Goal: Task Accomplishment & Management: Complete application form

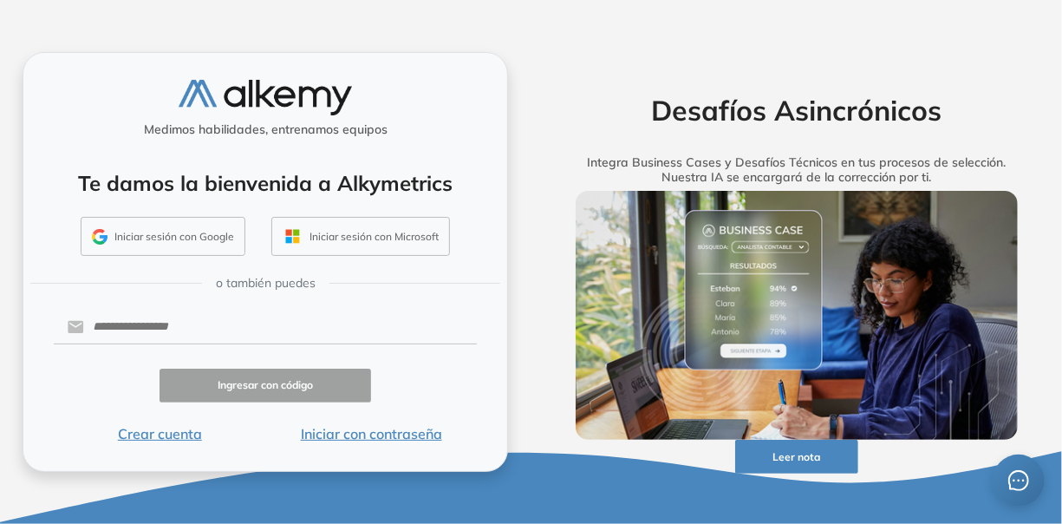
click at [166, 240] on button "Iniciar sesión con Google" at bounding box center [163, 237] width 165 height 40
click at [207, 332] on input "text" at bounding box center [280, 326] width 393 height 33
type input "**********"
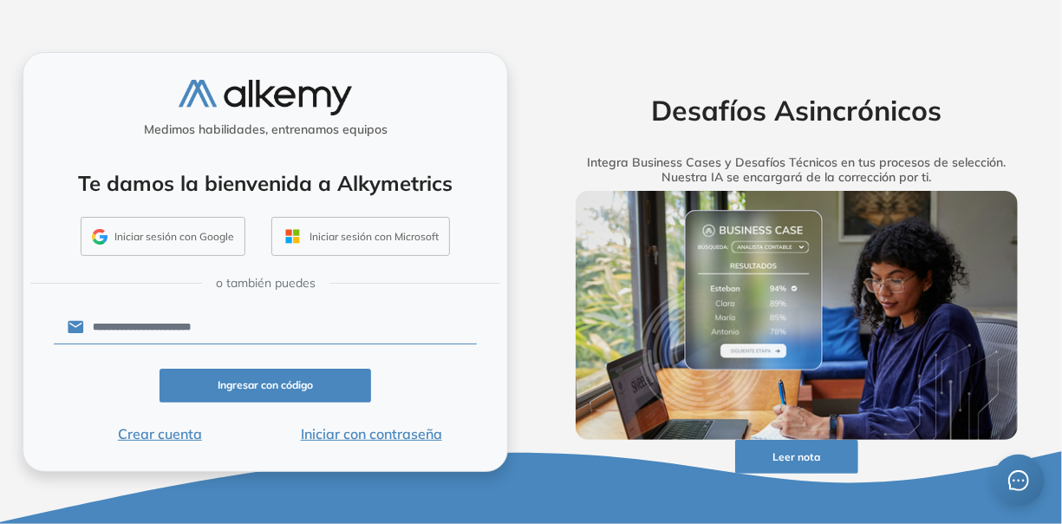
click at [179, 432] on button "Crear cuenta" at bounding box center [160, 433] width 212 height 21
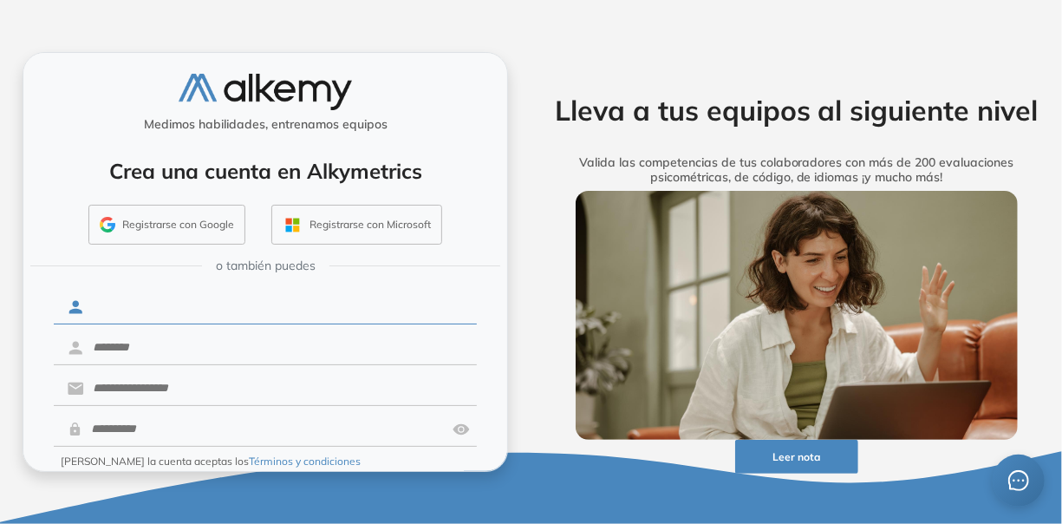
click at [196, 314] on input "text" at bounding box center [280, 306] width 393 height 33
type input "****"
type input "**********"
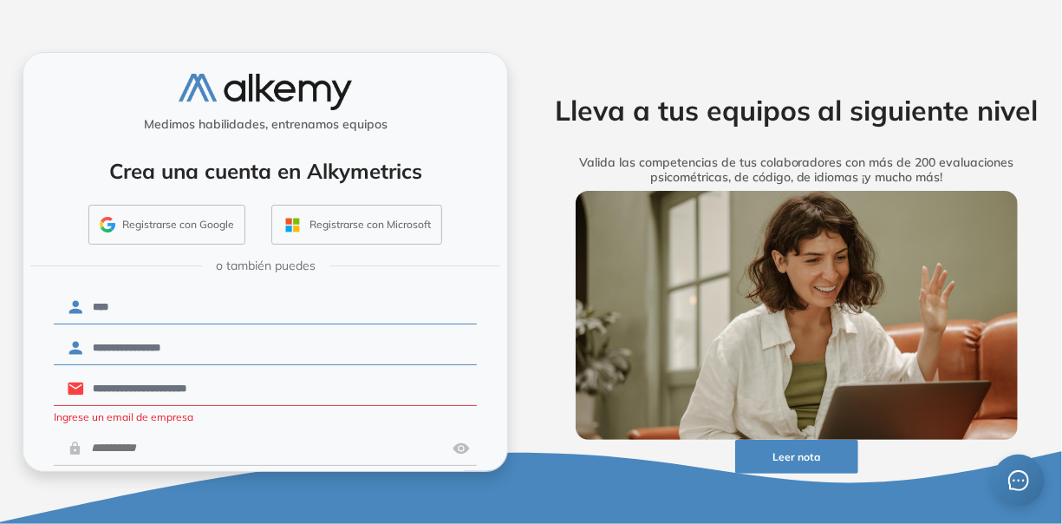
drag, startPoint x: 223, startPoint y: 388, endPoint x: 48, endPoint y: 423, distance: 178.6
click at [48, 423] on div "**********" at bounding box center [266, 261] width 486 height 419
type input "**********"
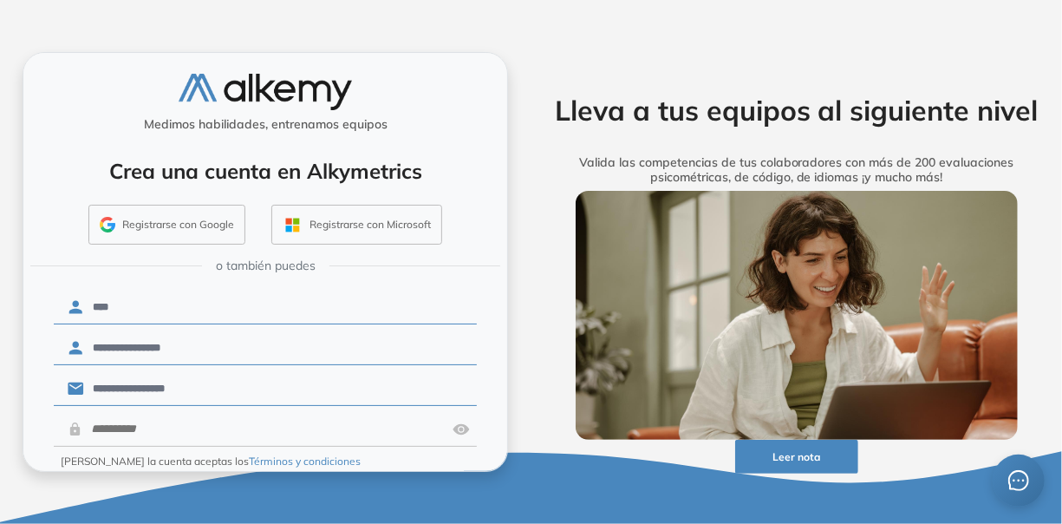
scroll to position [52, 0]
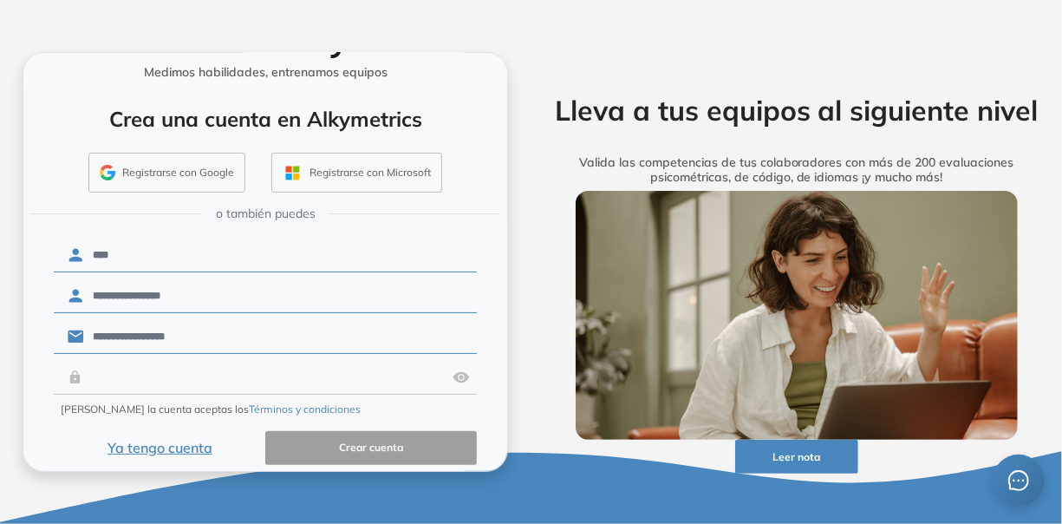
click at [242, 377] on input "text" at bounding box center [263, 377] width 363 height 33
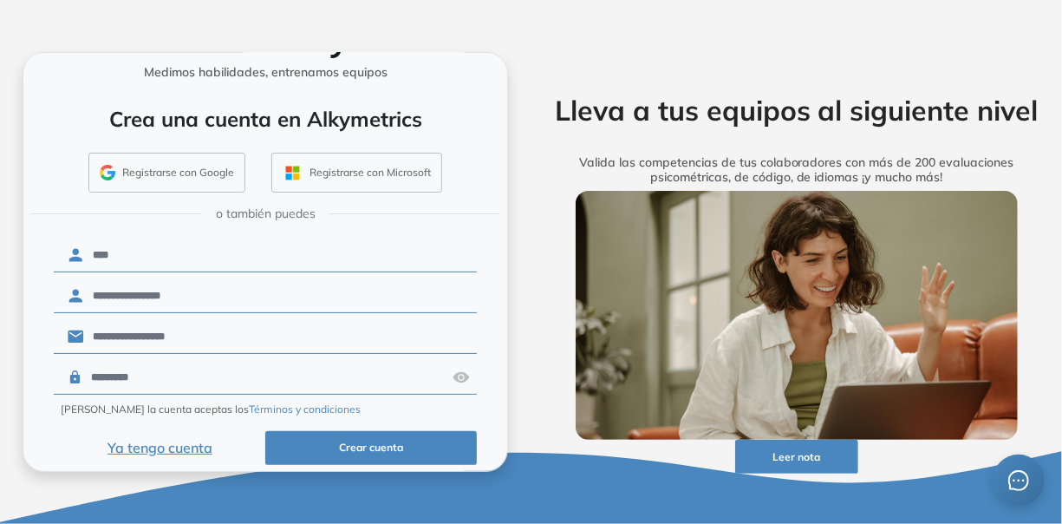
type input "*********"
click at [421, 442] on button "Crear cuenta" at bounding box center [371, 448] width 212 height 34
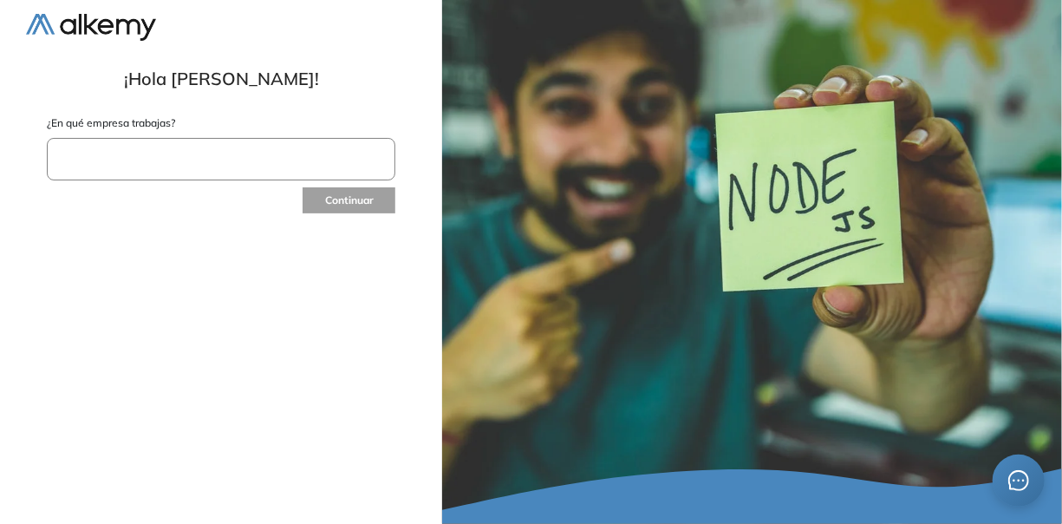
click at [343, 161] on input "text" at bounding box center [221, 159] width 349 height 42
type input "**********"
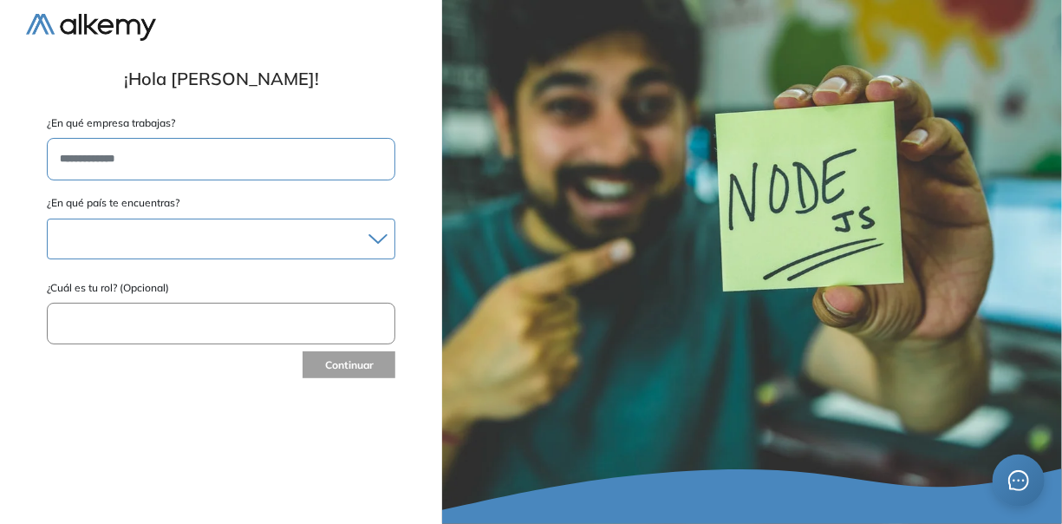
click at [379, 235] on icon at bounding box center [378, 238] width 19 height 11
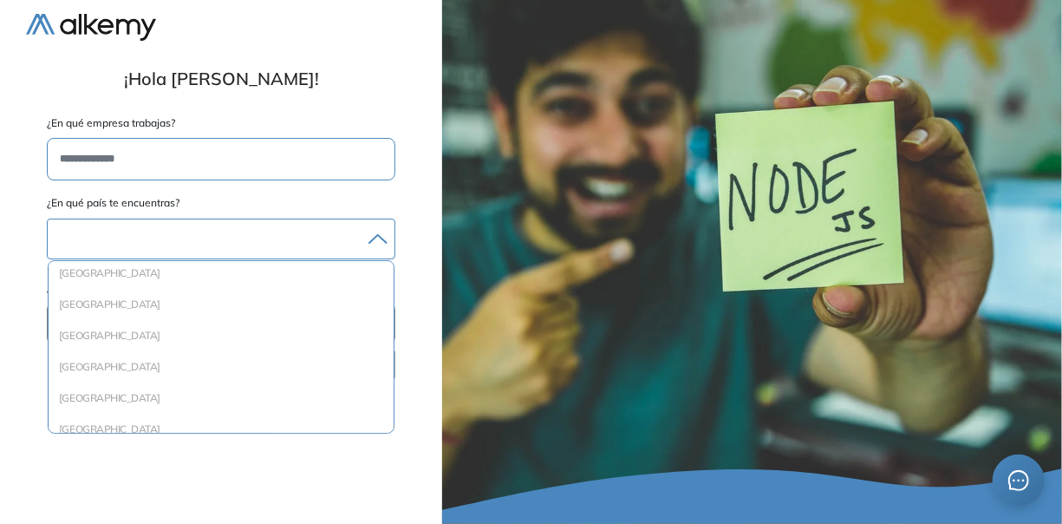
scroll to position [405, 0]
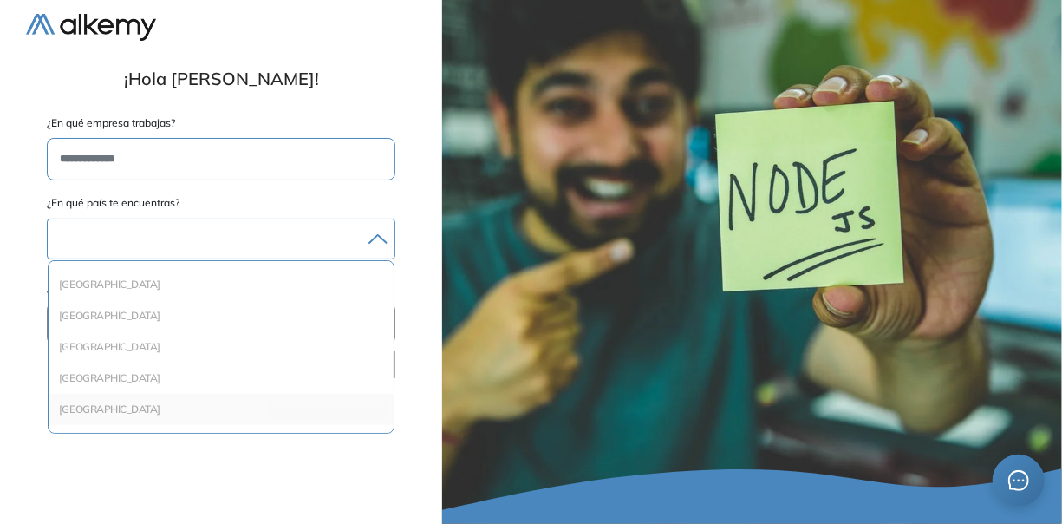
click at [157, 401] on li "Chile" at bounding box center [220, 409] width 331 height 17
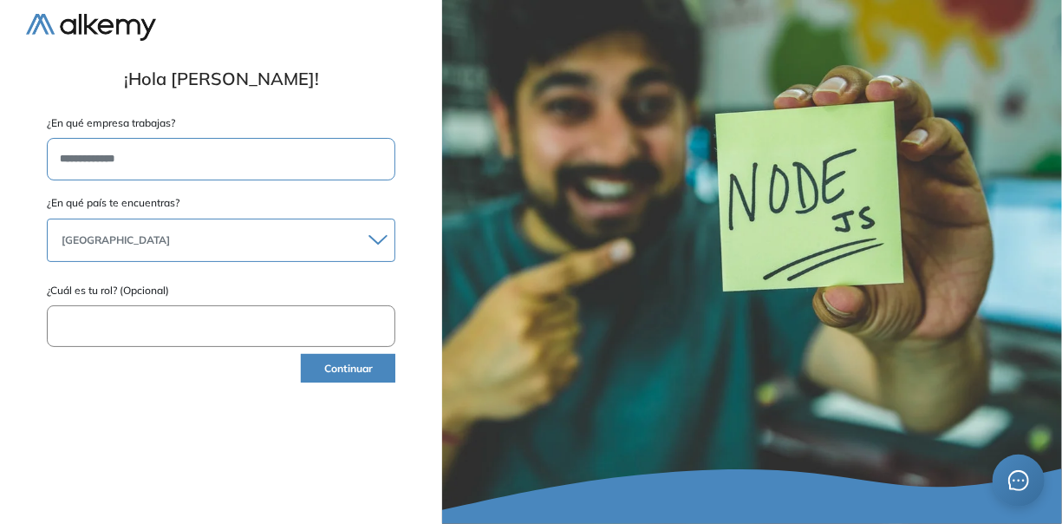
click at [247, 317] on input "text" at bounding box center [221, 326] width 349 height 42
type input "*******"
click at [346, 362] on button "Continuar" at bounding box center [348, 368] width 95 height 29
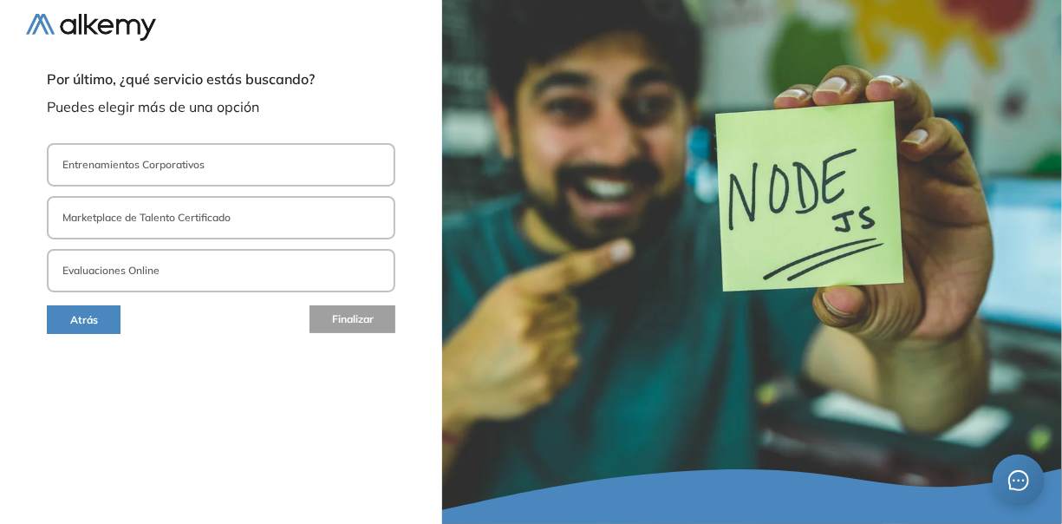
click at [261, 158] on button "Entrenamientos Corporativos" at bounding box center [221, 164] width 349 height 43
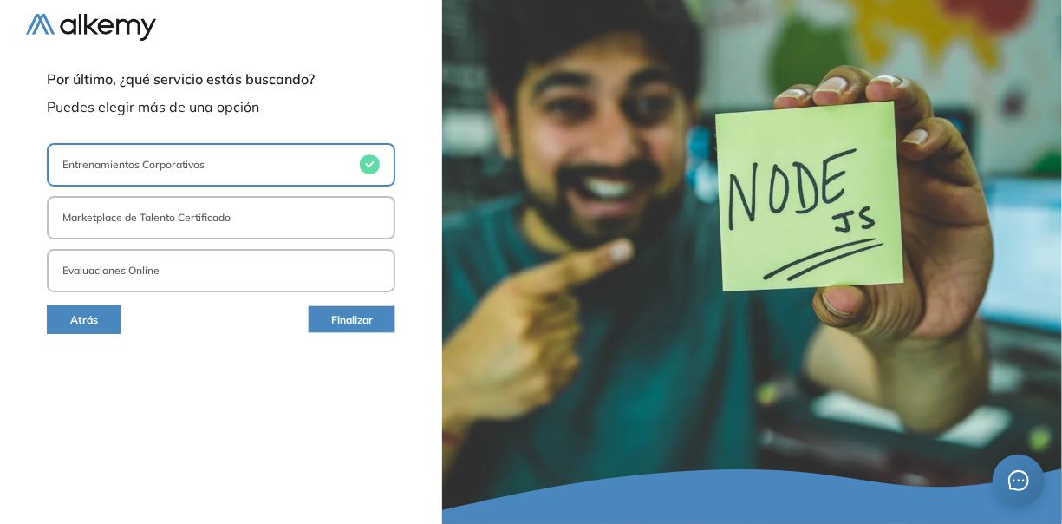
click at [261, 158] on button "Entrenamientos Corporativos" at bounding box center [221, 164] width 349 height 43
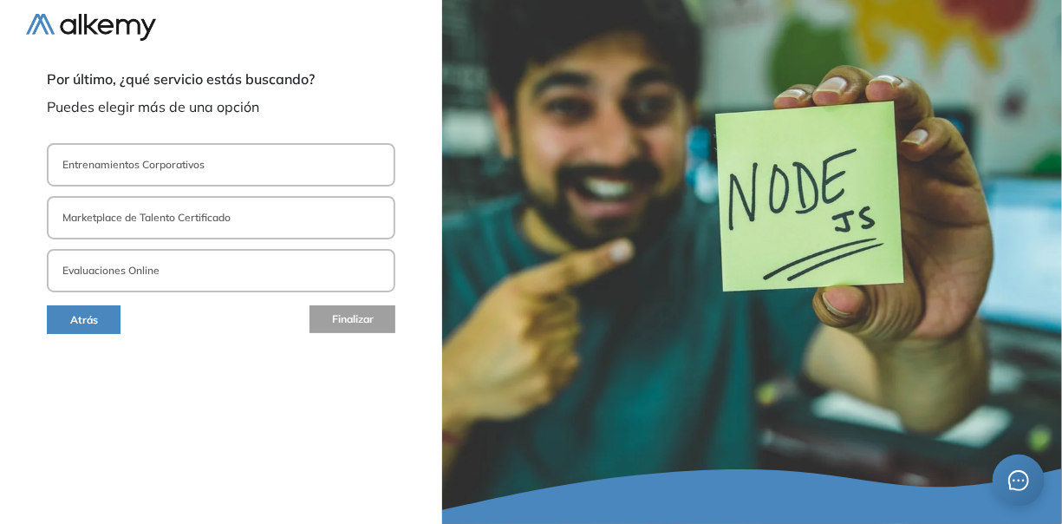
click at [275, 220] on button "Marketplace de Talento Certificado" at bounding box center [221, 217] width 349 height 43
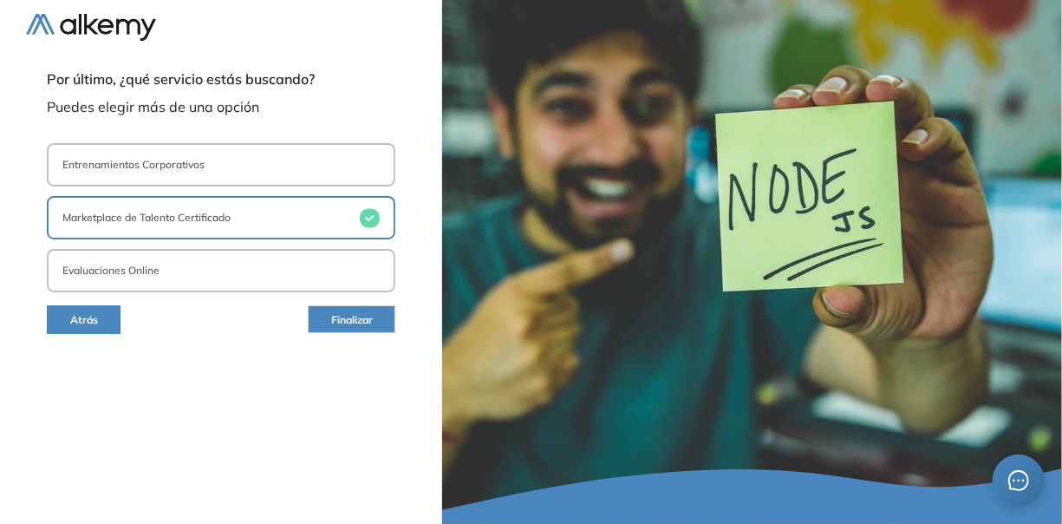
click at [270, 274] on button "Evaluaciones Online" at bounding box center [221, 270] width 349 height 43
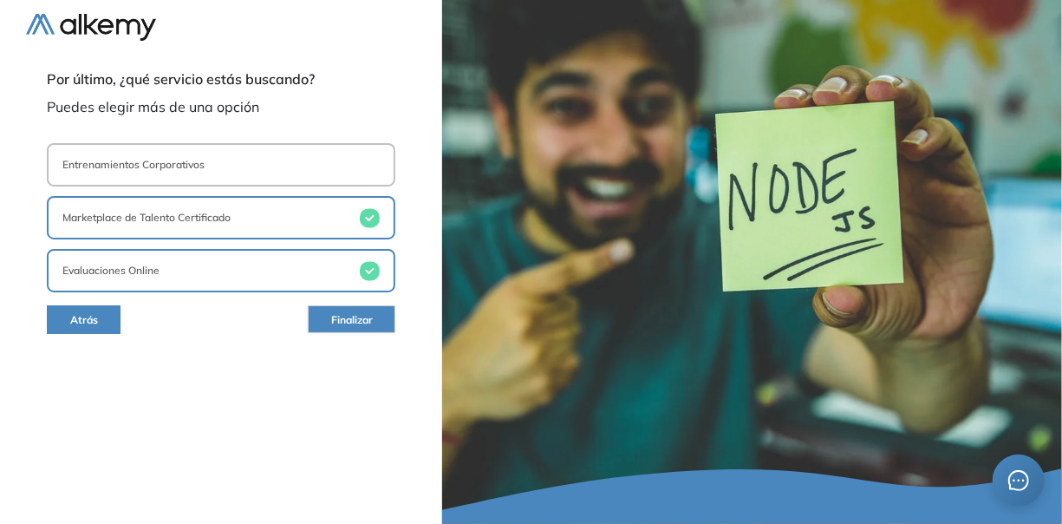
click at [347, 317] on span "Finalizar" at bounding box center [352, 320] width 42 height 16
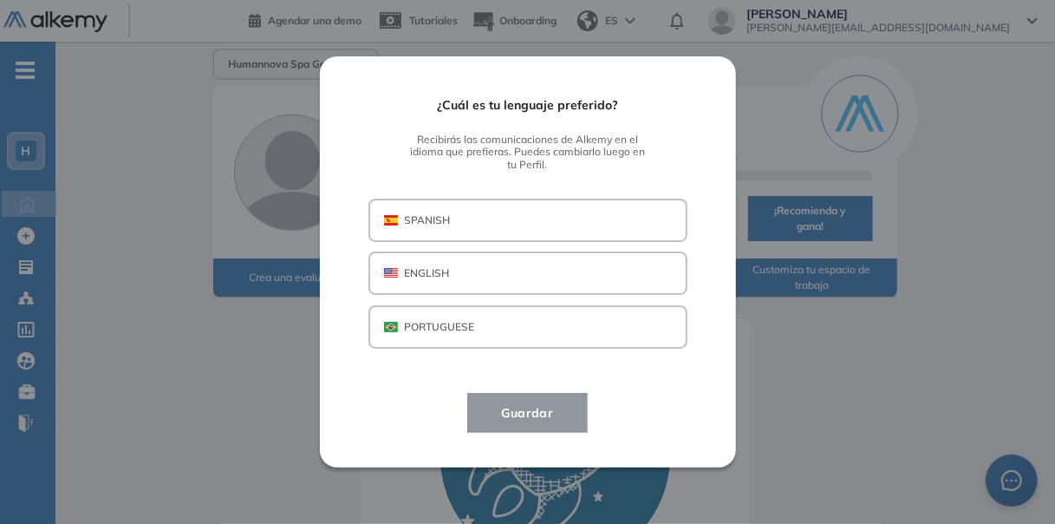
click at [510, 215] on button "SPANISH" at bounding box center [528, 220] width 319 height 43
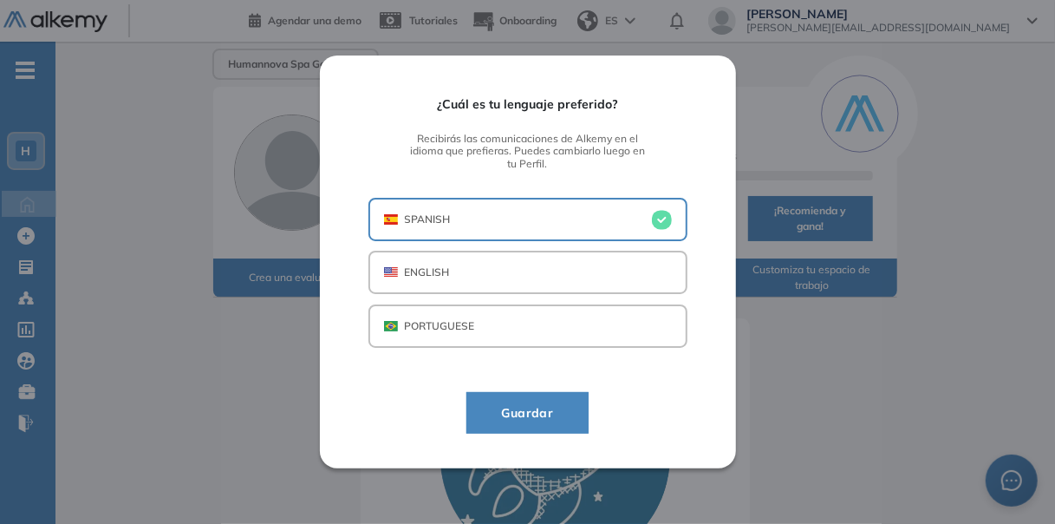
click at [532, 413] on span "Guardar" at bounding box center [528, 412] width 80 height 21
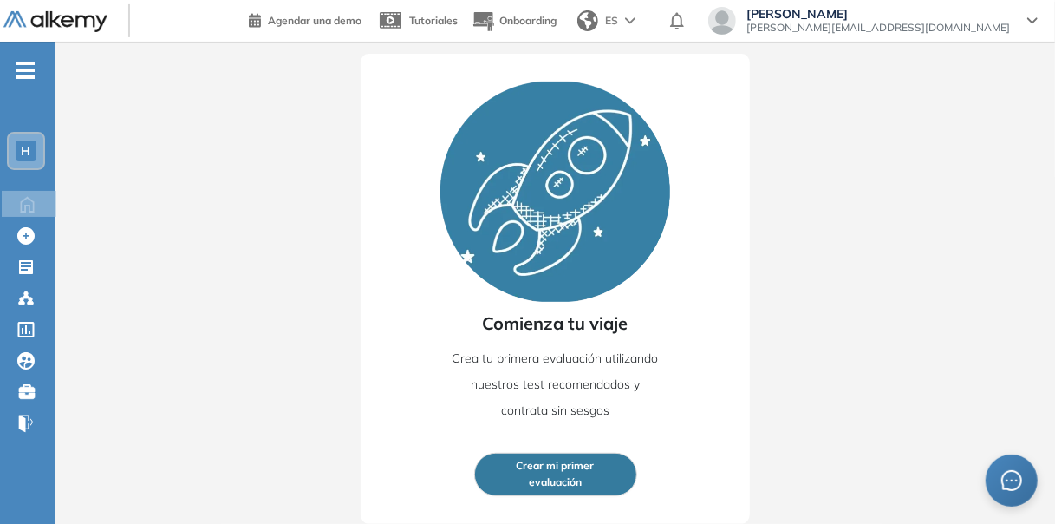
scroll to position [276, 0]
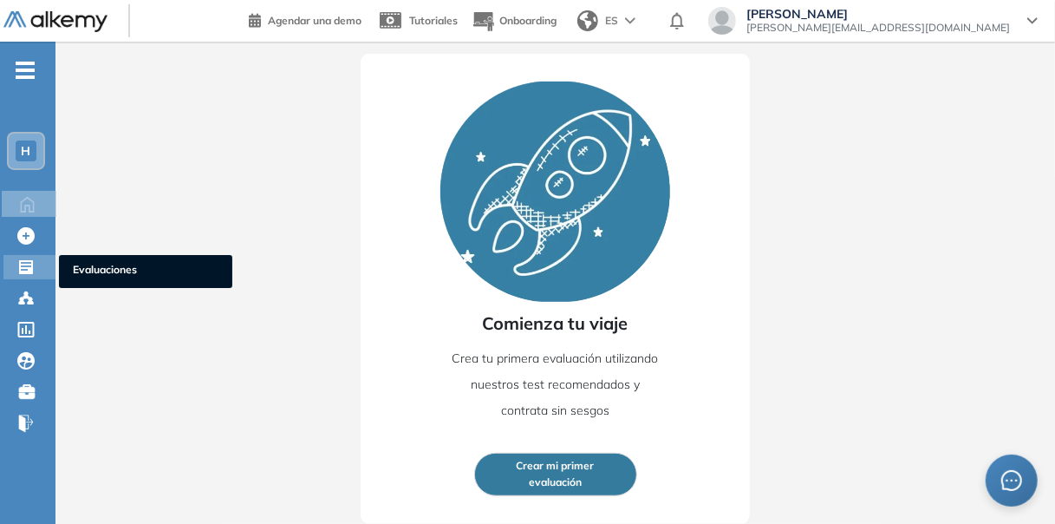
click at [84, 274] on span "Evaluaciones" at bounding box center [146, 271] width 146 height 19
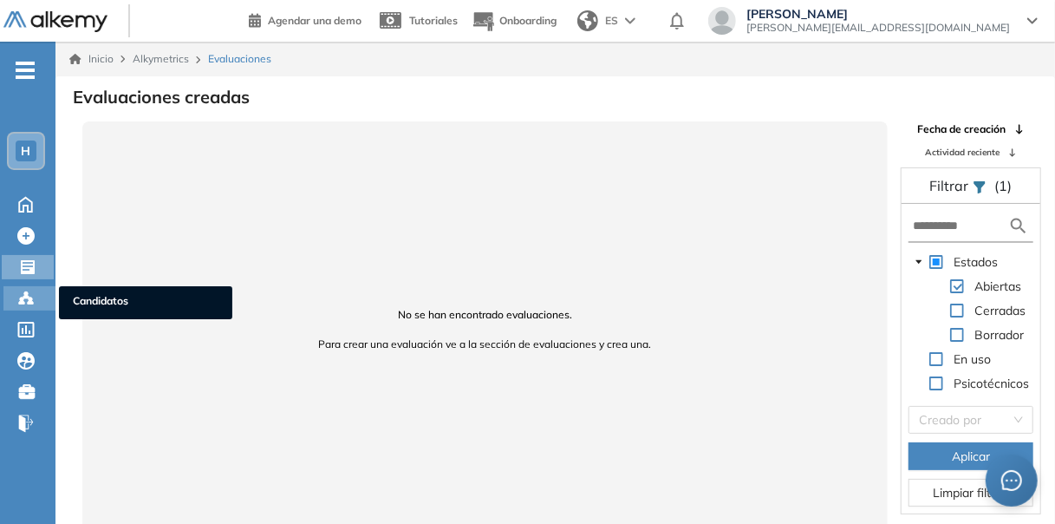
click at [23, 296] on icon at bounding box center [25, 297] width 5 height 3
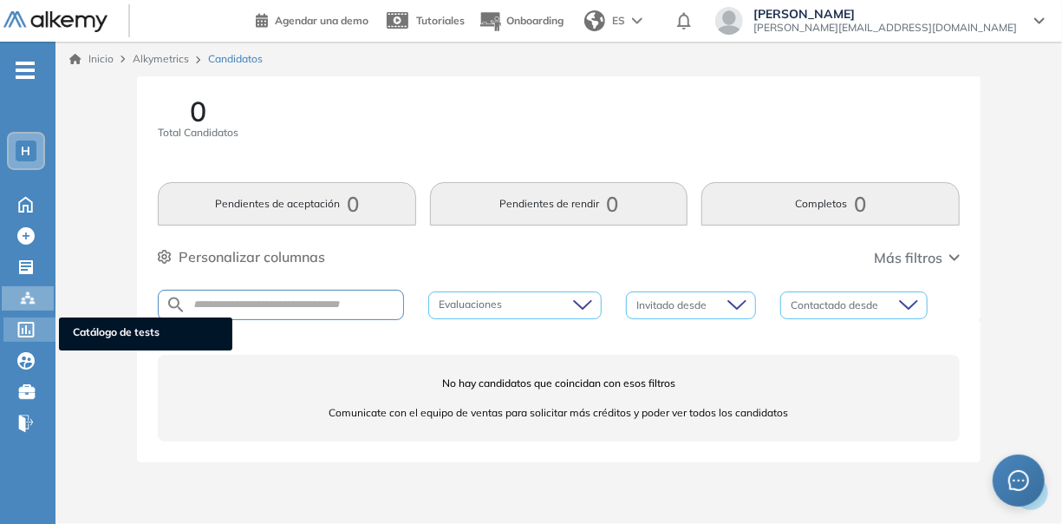
click at [29, 324] on icon at bounding box center [25, 330] width 17 height 16
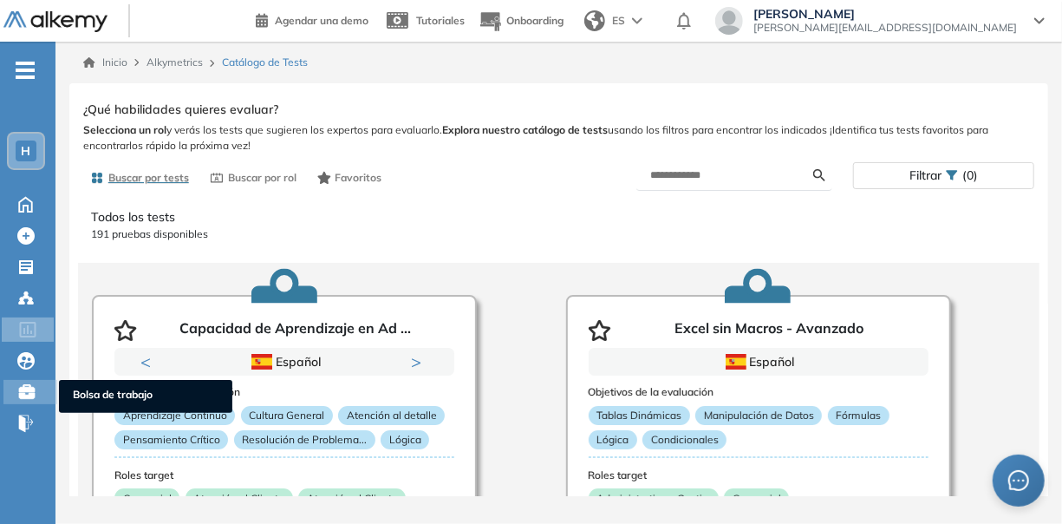
drag, startPoint x: 32, startPoint y: 390, endPoint x: 127, endPoint y: 398, distance: 95.7
click at [127, 398] on span "Bolsa de trabajo" at bounding box center [146, 396] width 146 height 19
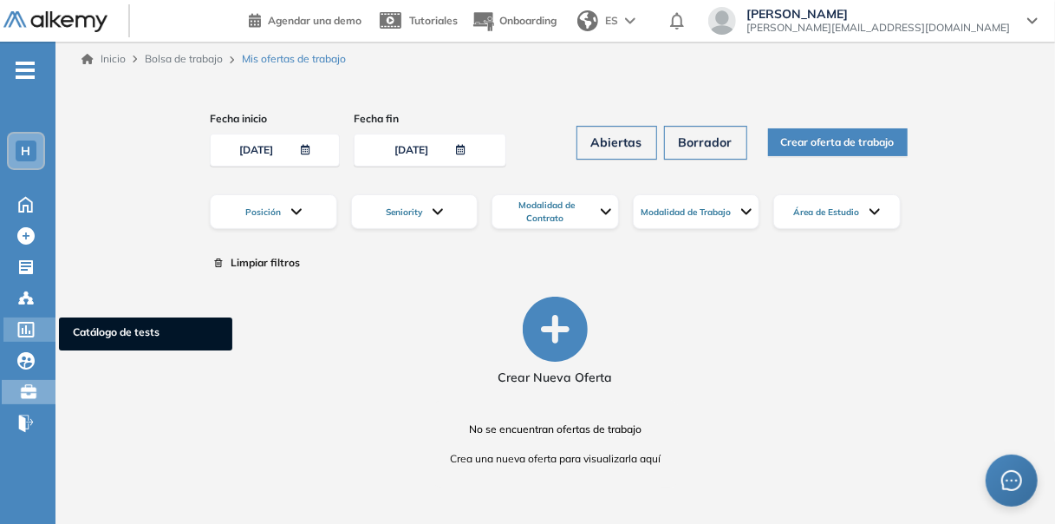
click at [89, 338] on span "Catálogo de tests" at bounding box center [146, 333] width 146 height 19
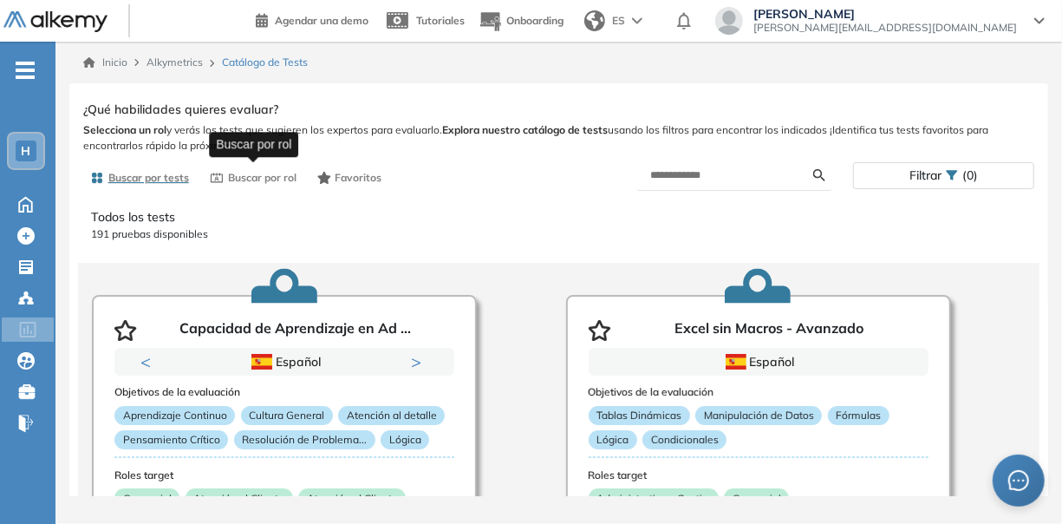
click at [264, 177] on span "Buscar por rol" at bounding box center [262, 178] width 69 height 16
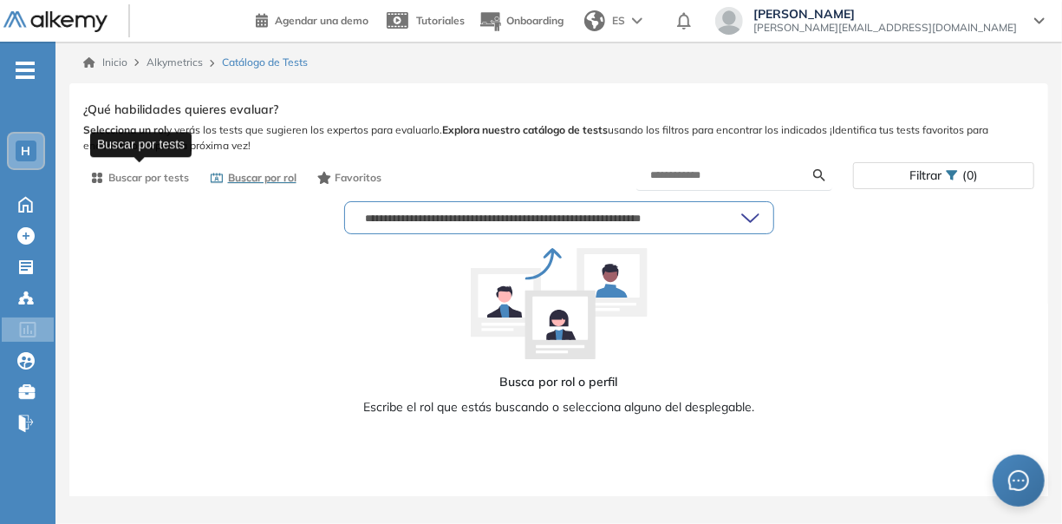
click at [143, 180] on span "Buscar por tests" at bounding box center [148, 178] width 81 height 16
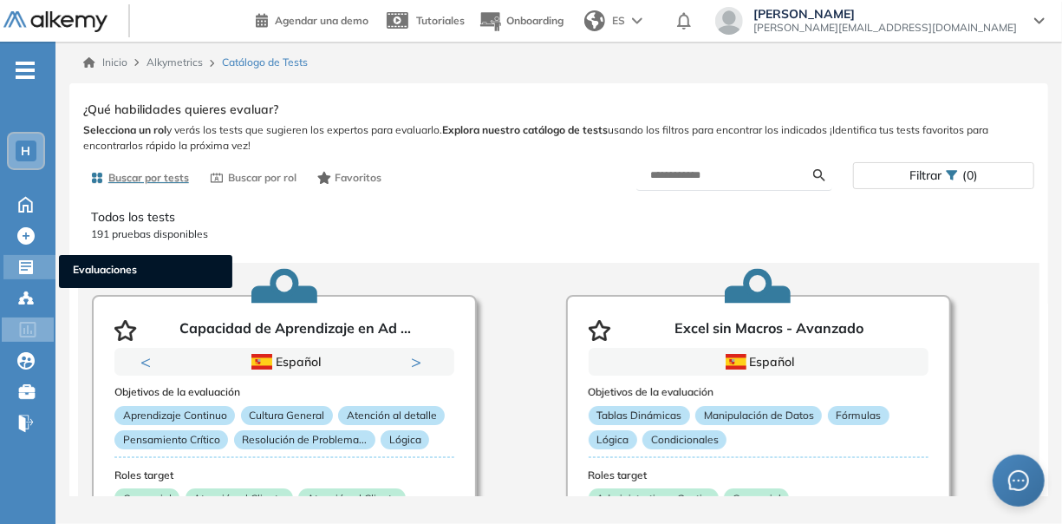
click at [93, 265] on span "Evaluaciones" at bounding box center [146, 271] width 146 height 19
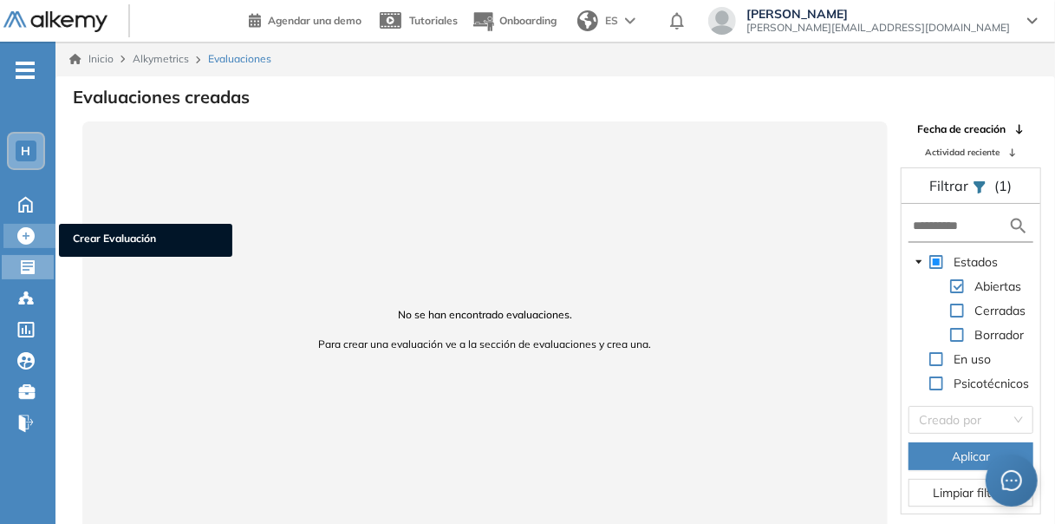
click at [25, 238] on icon at bounding box center [25, 235] width 17 height 17
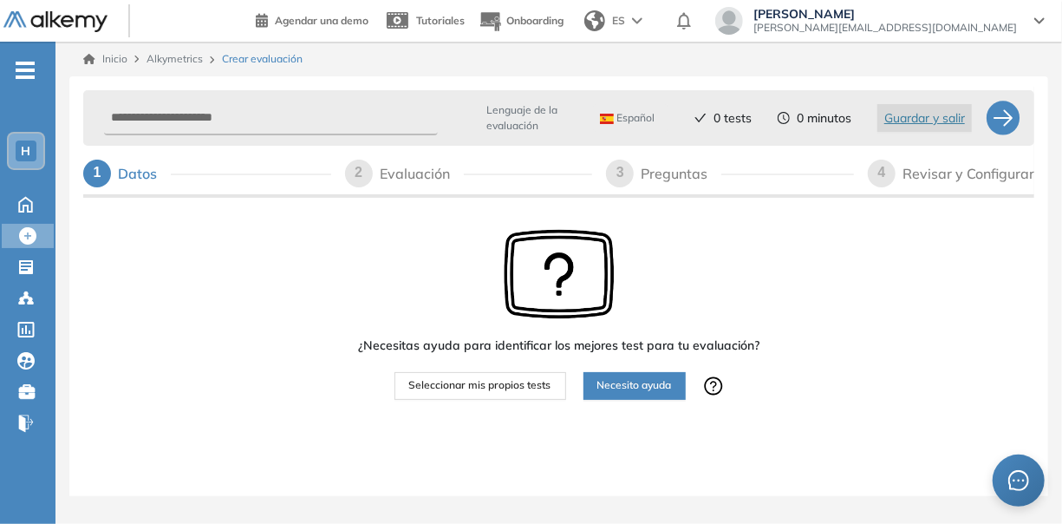
click at [511, 380] on span "Seleccionar mis propios tests" at bounding box center [480, 385] width 142 height 16
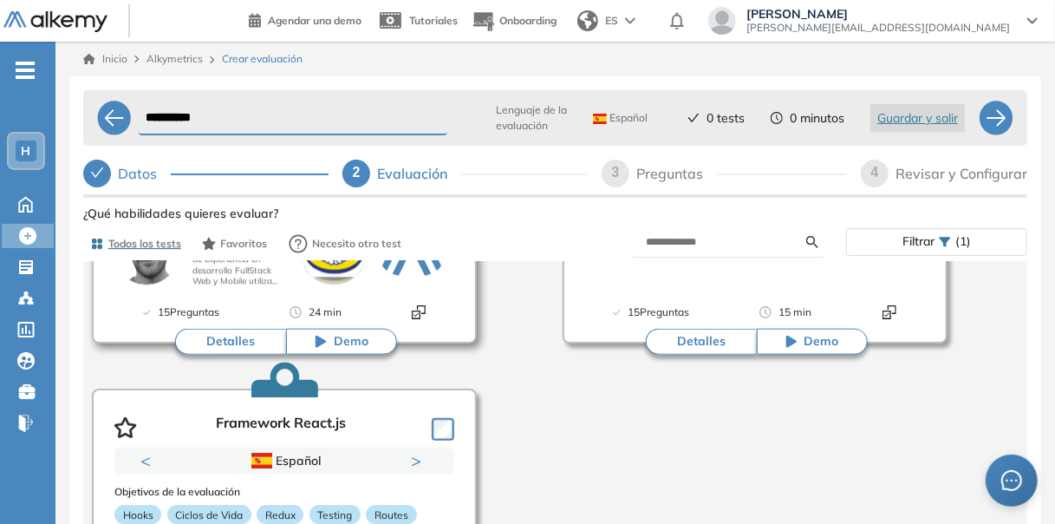
scroll to position [2906, 0]
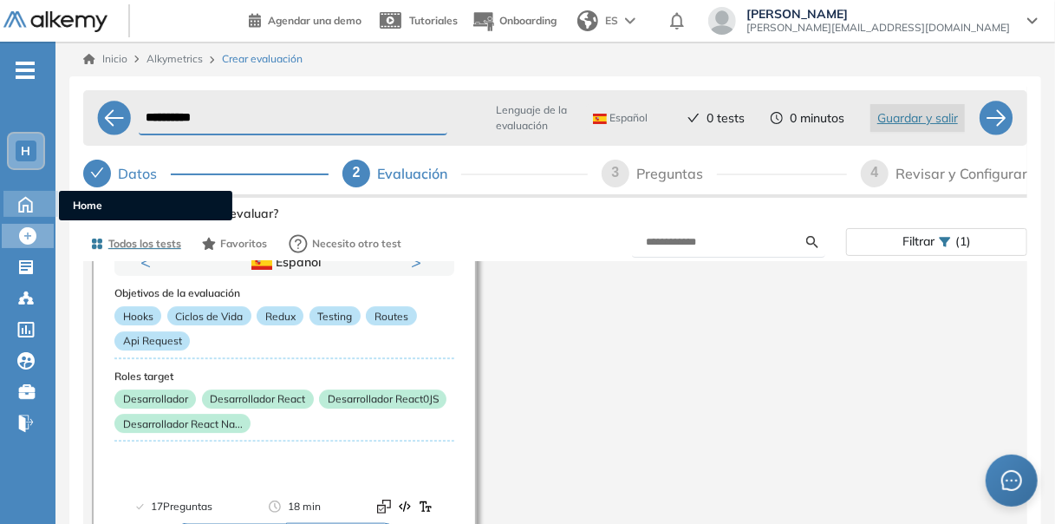
click at [79, 206] on span "Home" at bounding box center [146, 206] width 146 height 16
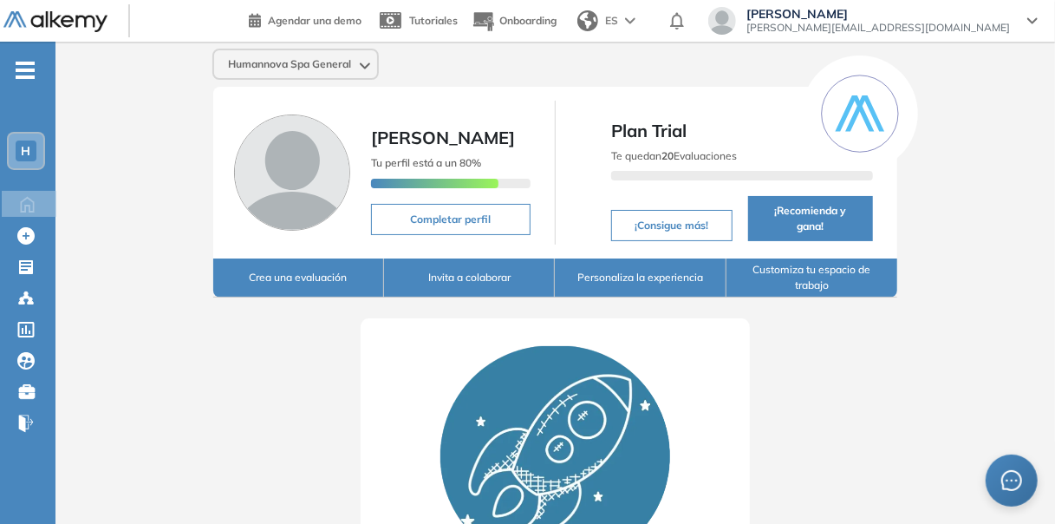
click at [660, 287] on button "Personaliza la experiencia" at bounding box center [640, 277] width 171 height 39
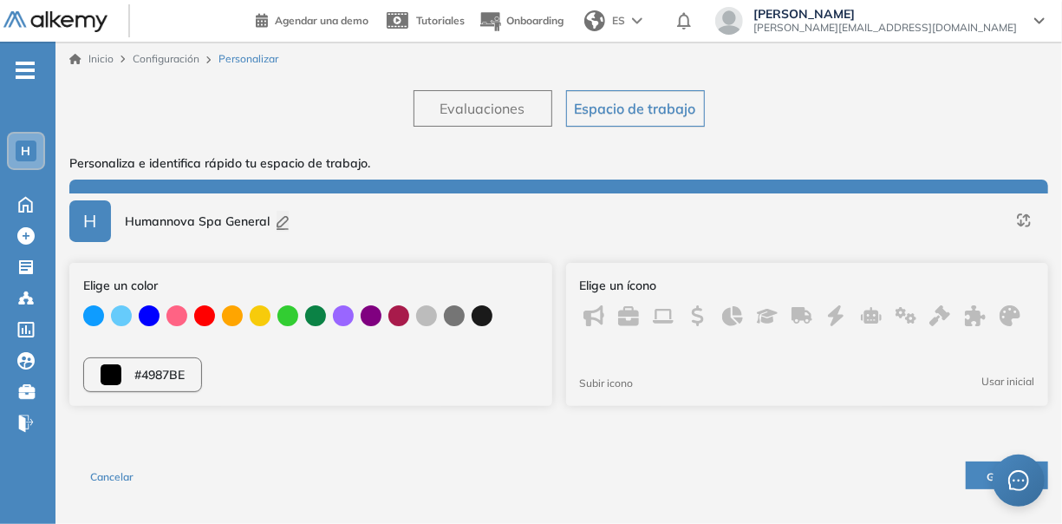
click at [126, 314] on div at bounding box center [121, 315] width 21 height 21
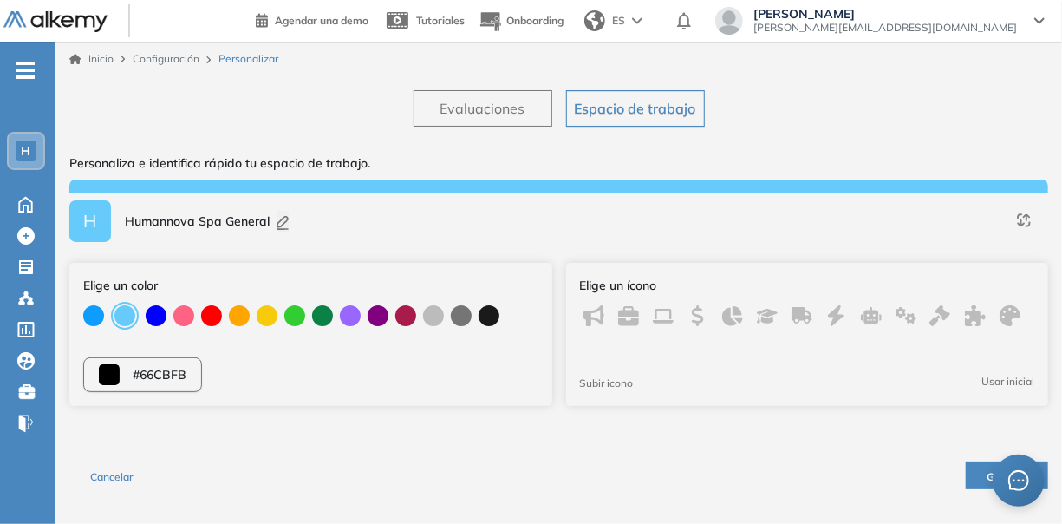
click at [95, 317] on div at bounding box center [93, 315] width 21 height 21
type input "*******"
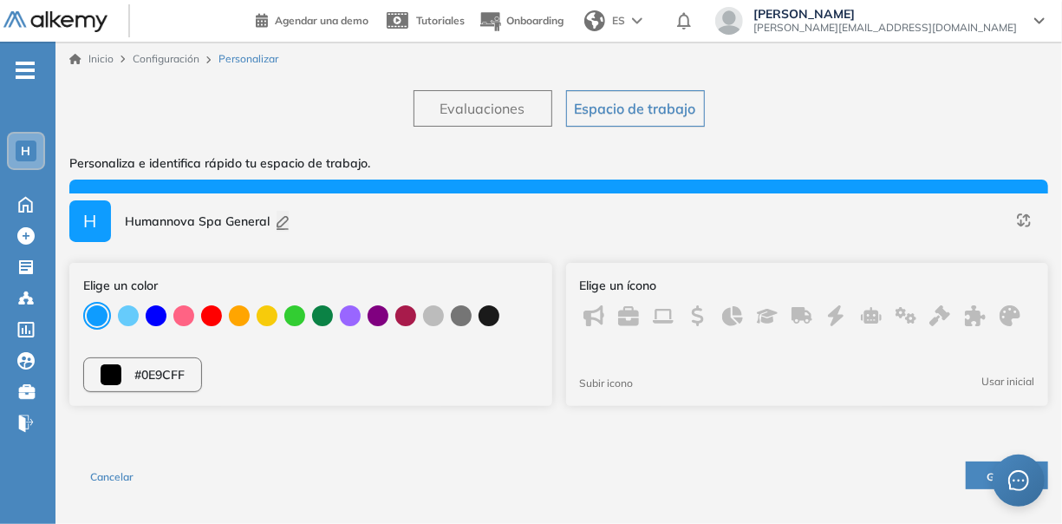
click at [977, 473] on button "Guardar" at bounding box center [1007, 475] width 82 height 28
click at [517, 103] on span "Evaluaciones" at bounding box center [483, 108] width 85 height 21
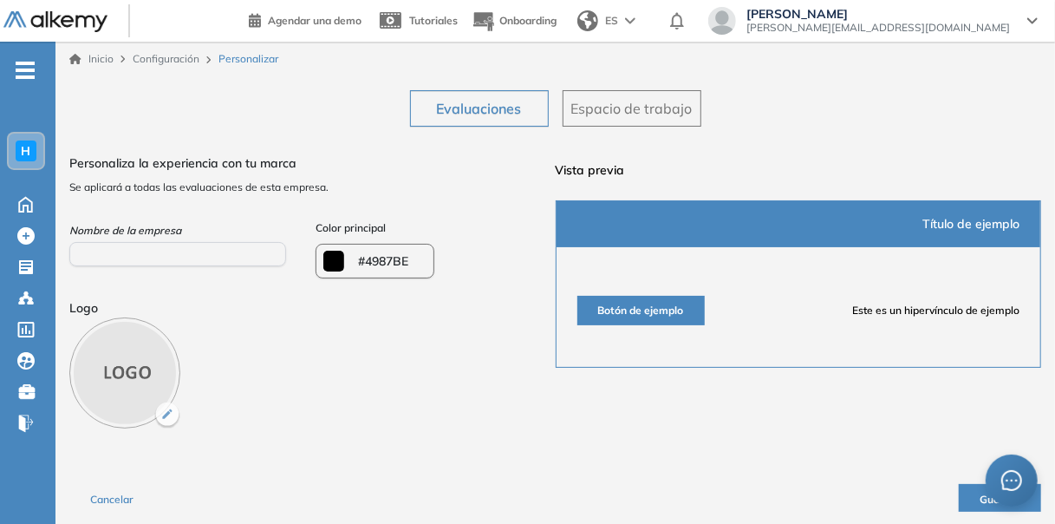
click at [655, 304] on button "Botón de ejemplo" at bounding box center [641, 310] width 127 height 29
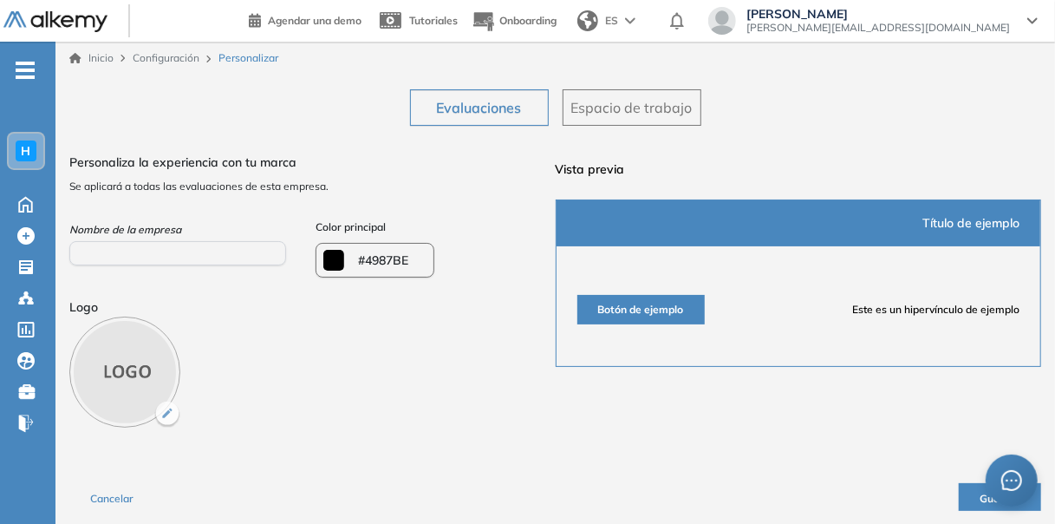
click at [969, 494] on button "Guardar" at bounding box center [1000, 497] width 82 height 28
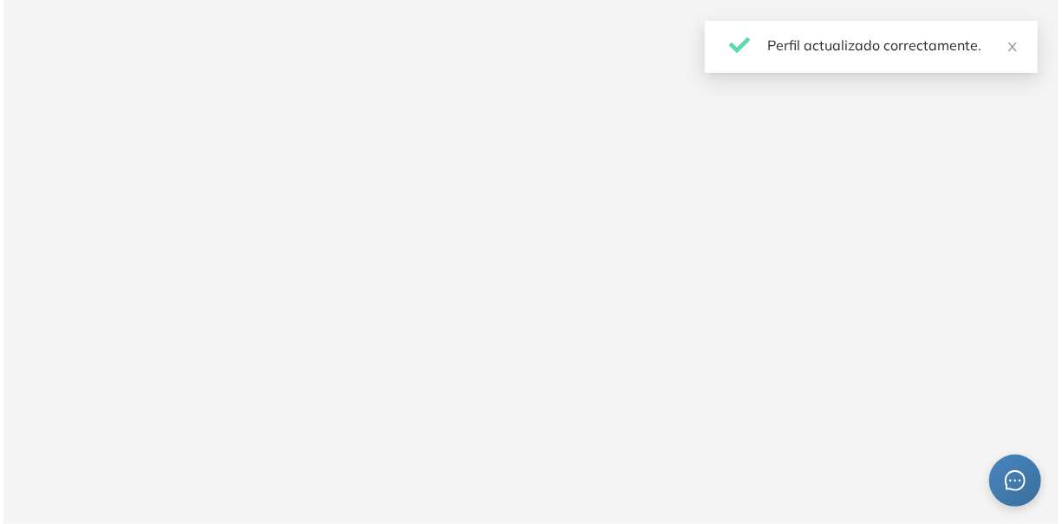
scroll to position [0, 0]
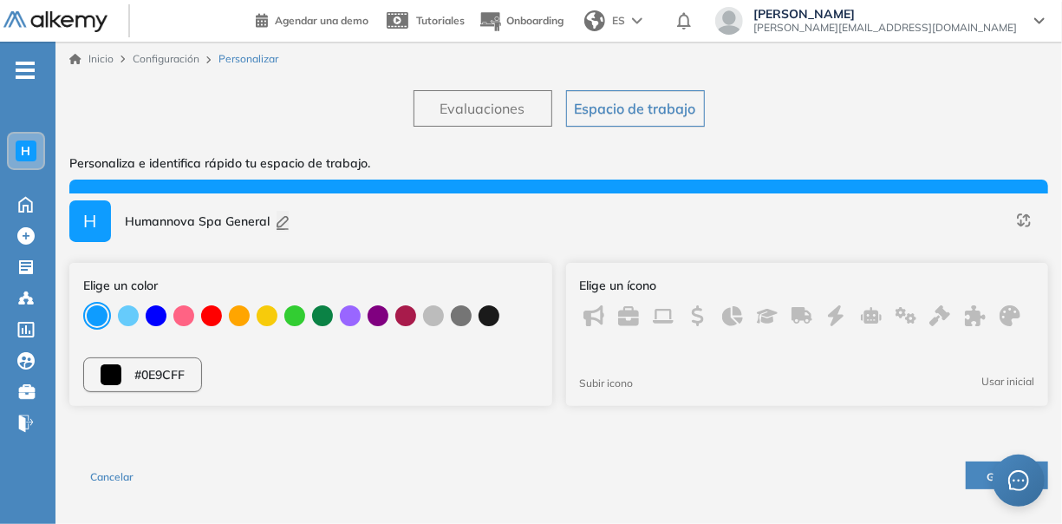
click at [22, 64] on span "-" at bounding box center [25, 69] width 19 height 14
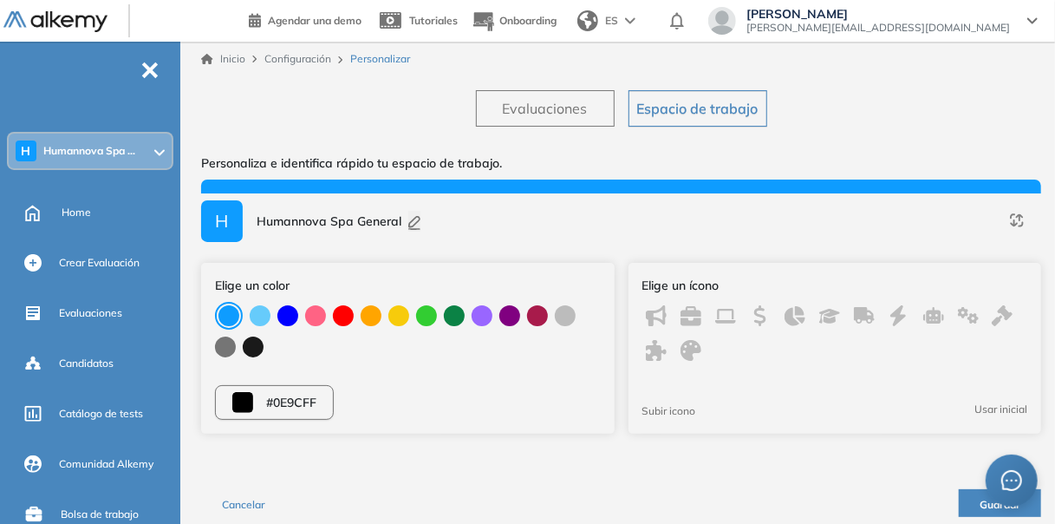
click at [163, 154] on div "H Humannova Spa ..." at bounding box center [90, 151] width 163 height 35
click at [277, 101] on div "Evaluaciones Espacio de trabajo Personaliza e identifica rápido tu espacio de t…" at bounding box center [621, 303] width 840 height 454
click at [119, 412] on span "Catálogo de tests" at bounding box center [101, 414] width 84 height 16
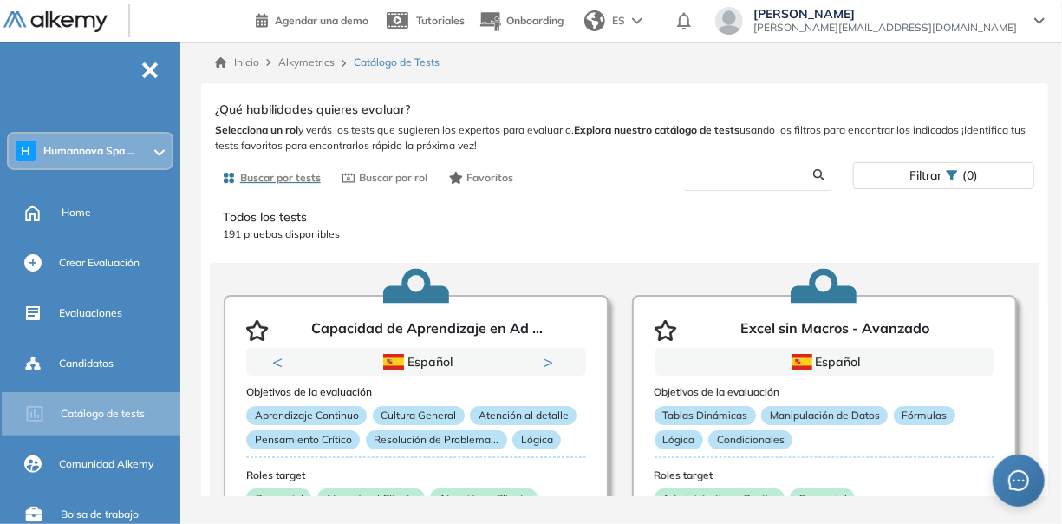
click at [750, 179] on input "text" at bounding box center [755, 175] width 117 height 16
type input "**********"
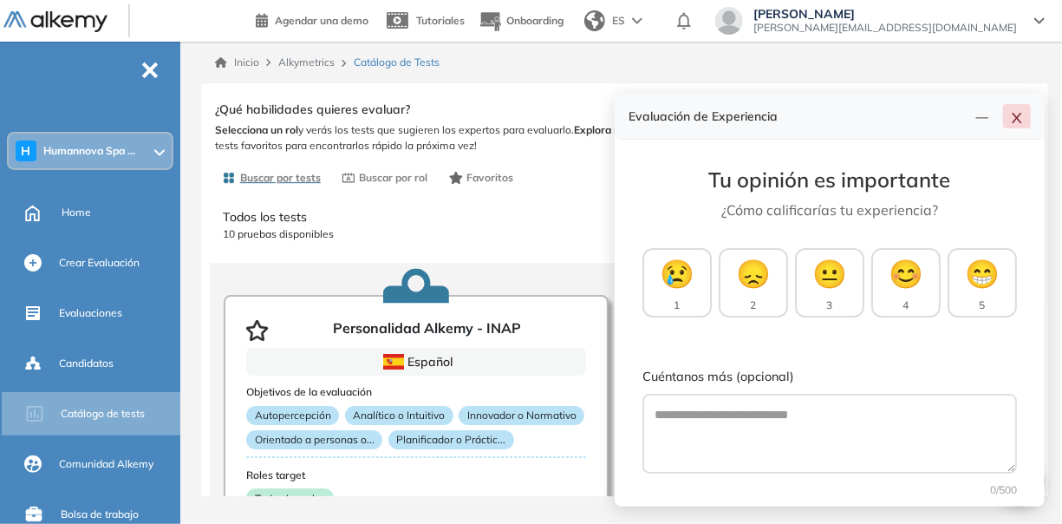
click at [1013, 112] on icon "close" at bounding box center [1017, 118] width 14 height 14
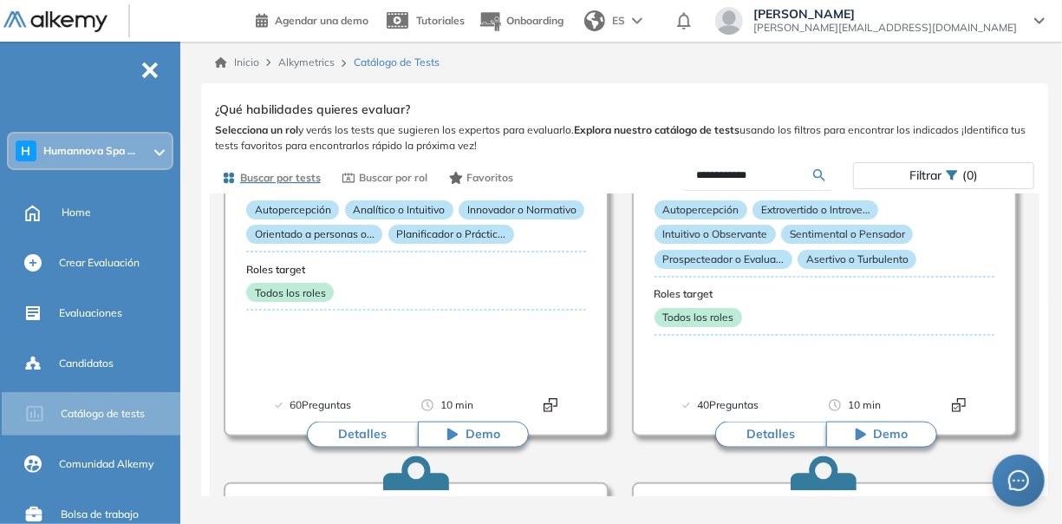
scroll to position [205, 0]
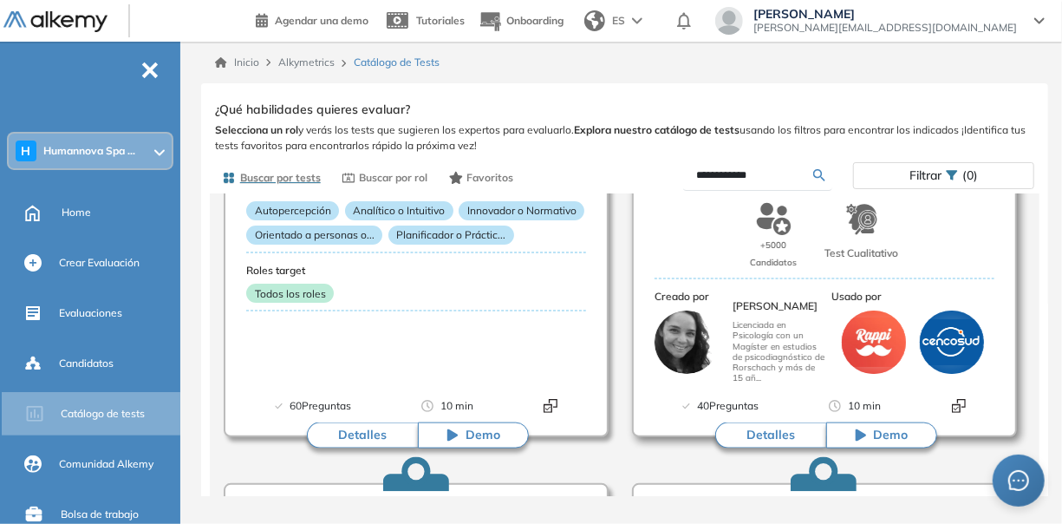
click at [889, 441] on span "Demo" at bounding box center [891, 435] width 35 height 17
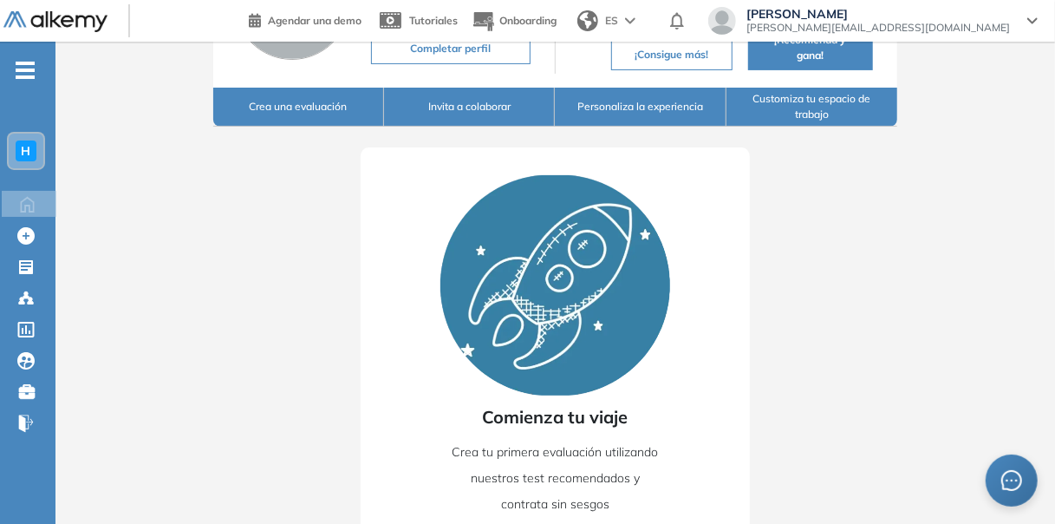
scroll to position [276, 0]
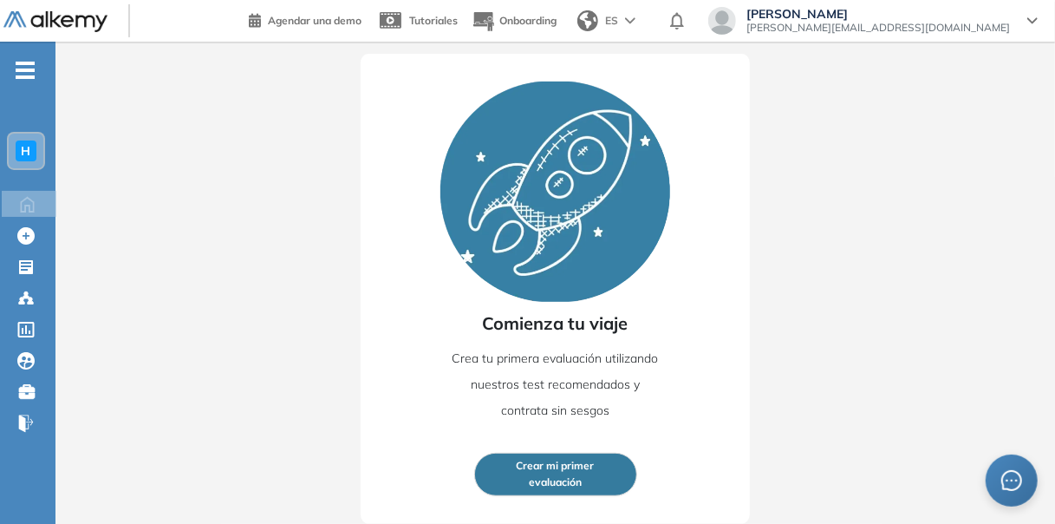
click at [594, 465] on button "Crear mi primer evaluación" at bounding box center [555, 474] width 163 height 43
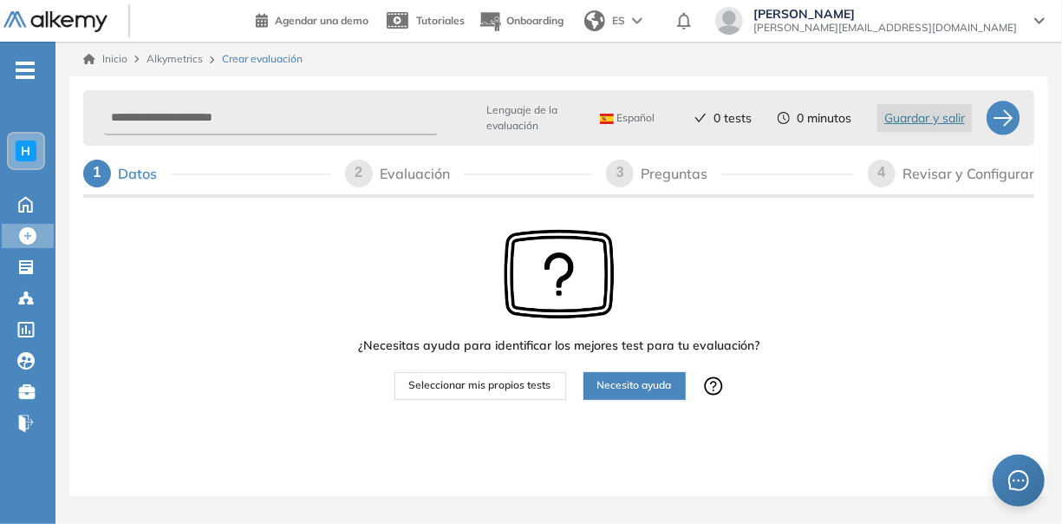
click at [519, 388] on span "Seleccionar mis propios tests" at bounding box center [480, 385] width 142 height 16
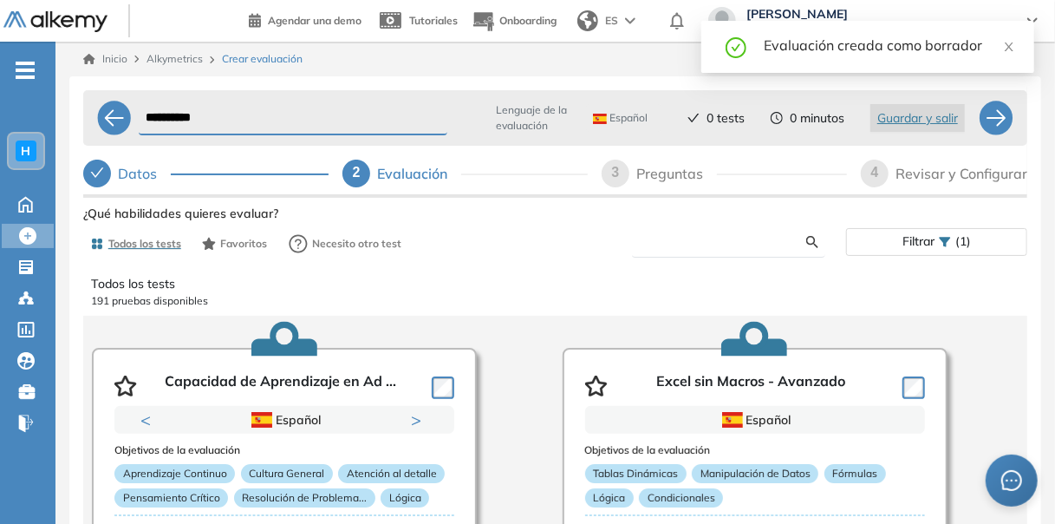
click at [665, 246] on input "text" at bounding box center [726, 242] width 160 height 16
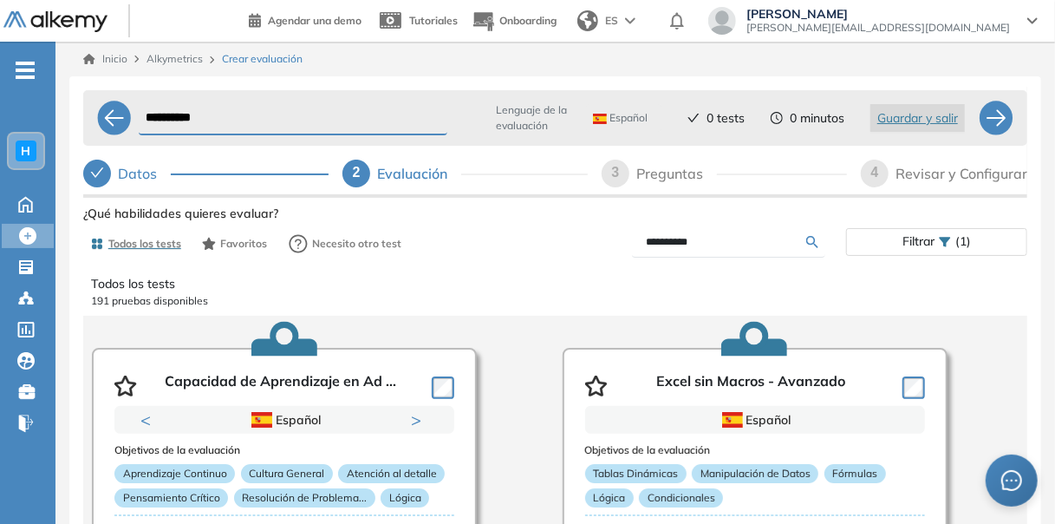
type input "**********"
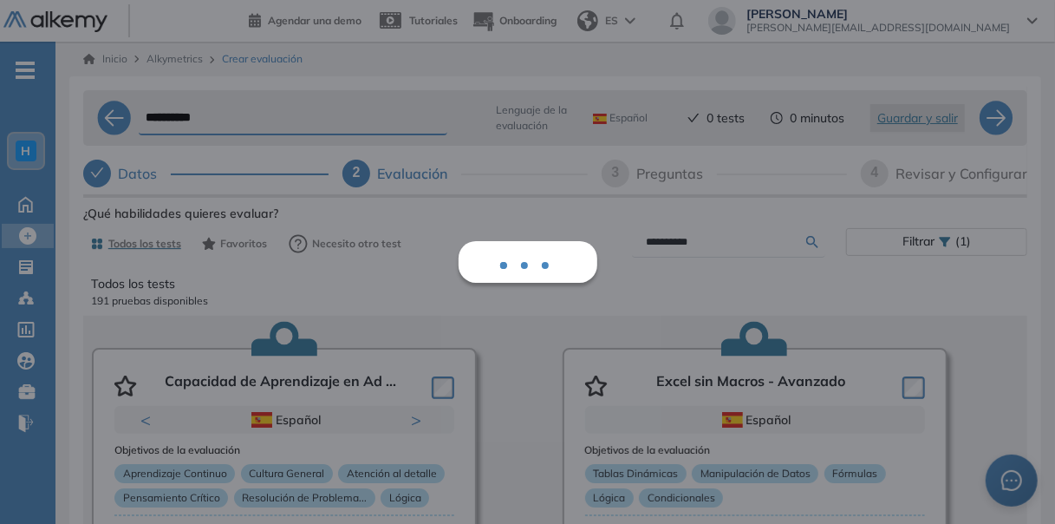
click at [816, 242] on div "**********" at bounding box center [555, 441] width 944 height 481
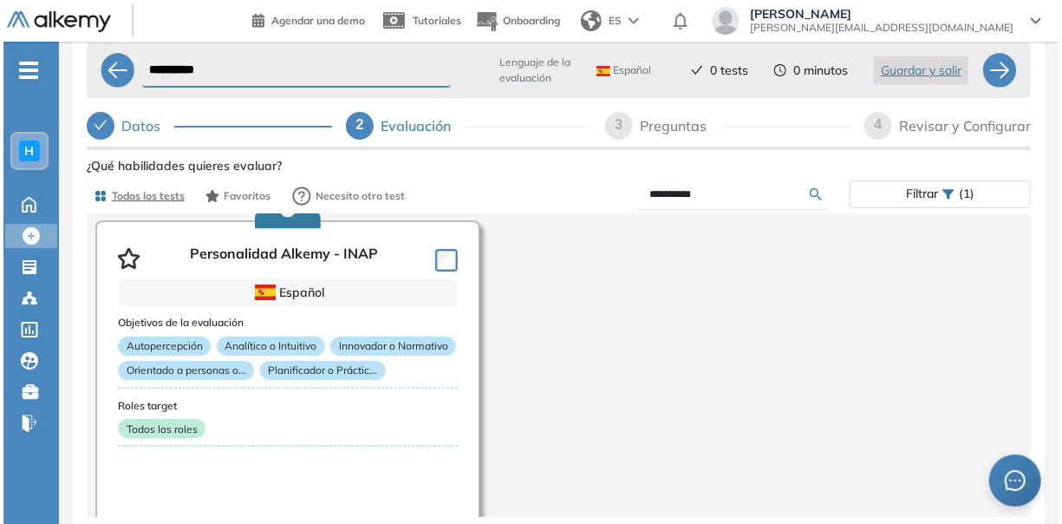
scroll to position [157, 0]
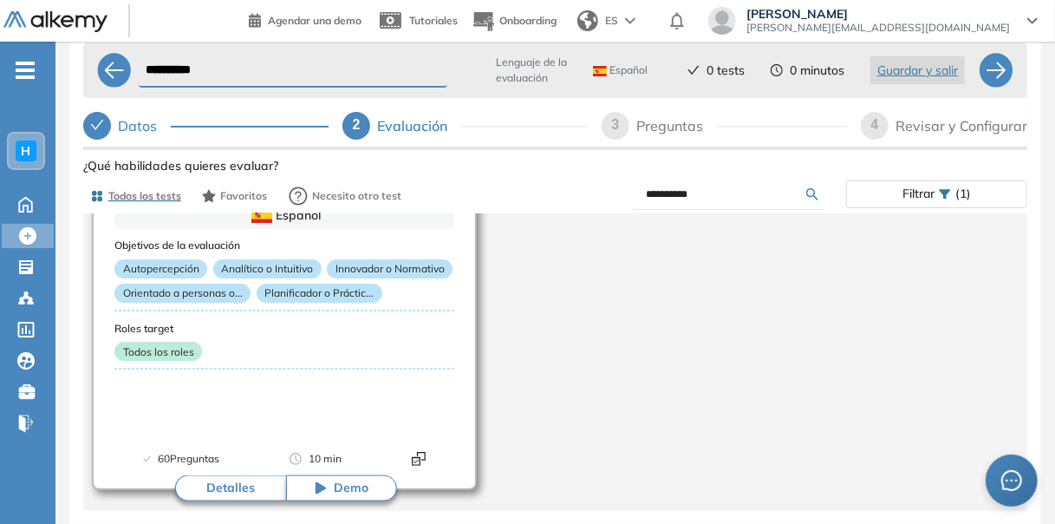
click at [251, 480] on button "Detalles" at bounding box center [230, 488] width 111 height 26
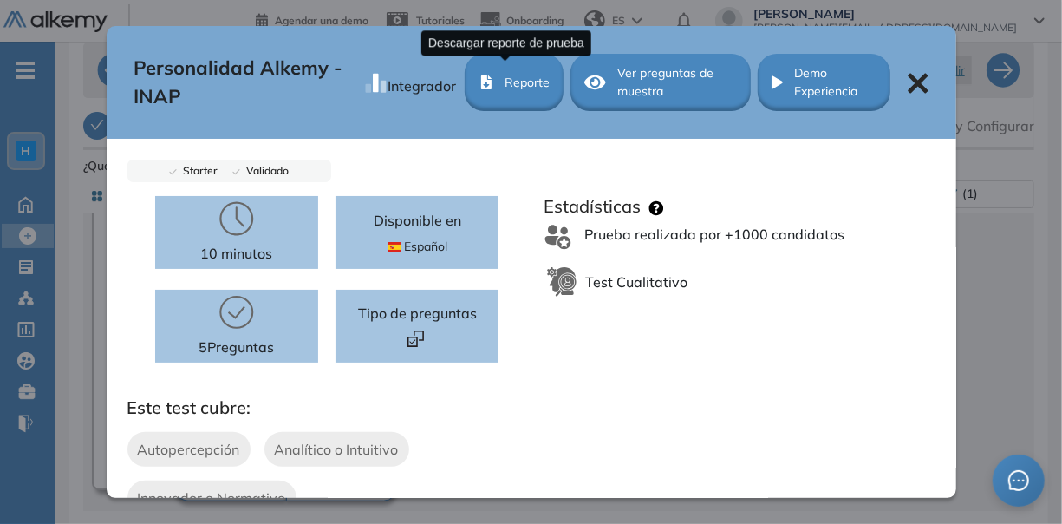
click at [516, 84] on span "Reporte" at bounding box center [527, 83] width 45 height 18
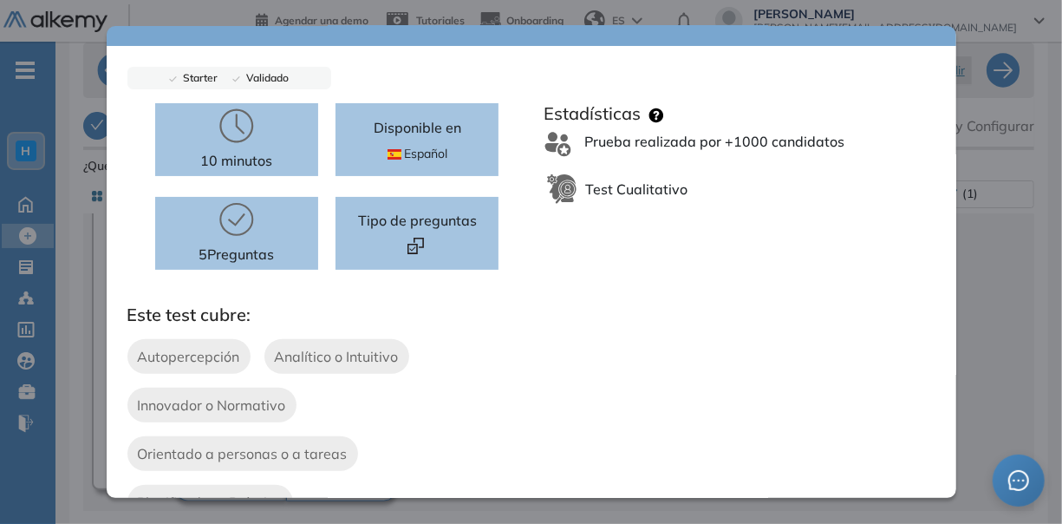
scroll to position [0, 0]
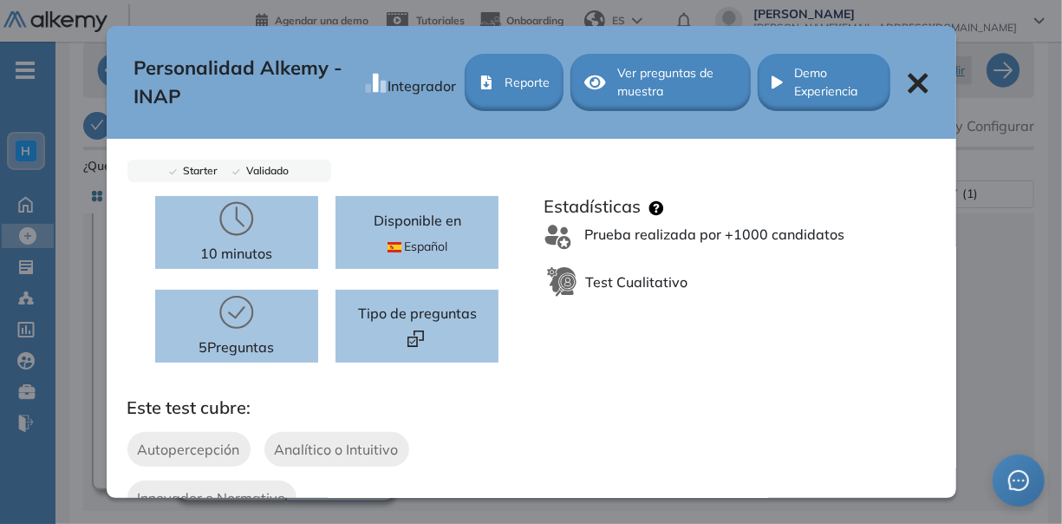
click at [693, 77] on span "Ver preguntas de muestra" at bounding box center [677, 82] width 121 height 36
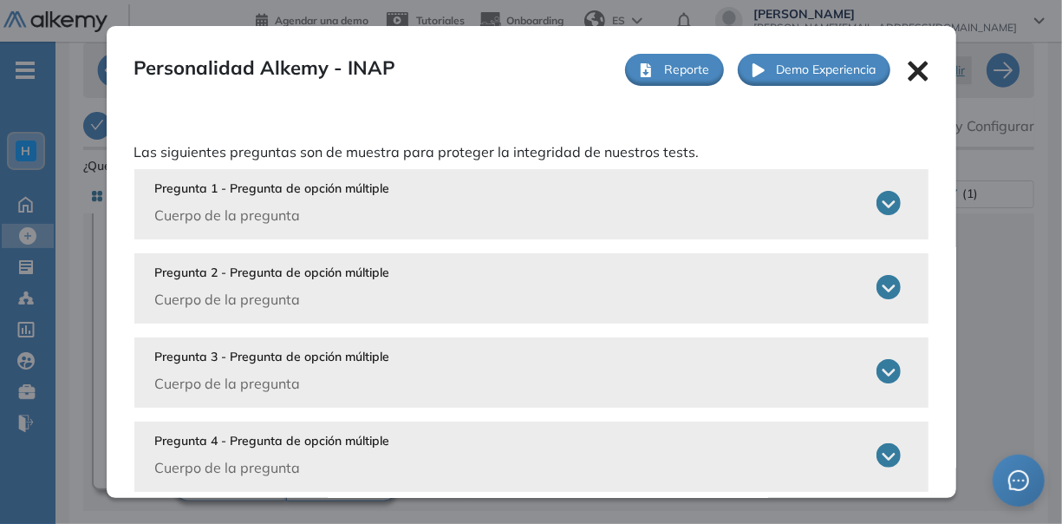
click at [877, 200] on icon at bounding box center [889, 203] width 24 height 24
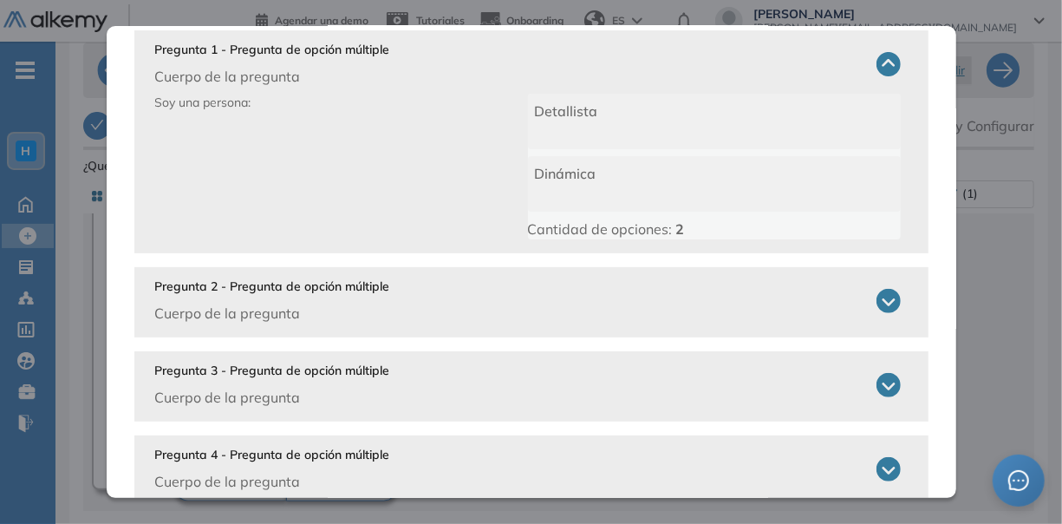
scroll to position [140, 0]
click at [877, 293] on icon at bounding box center [889, 299] width 24 height 24
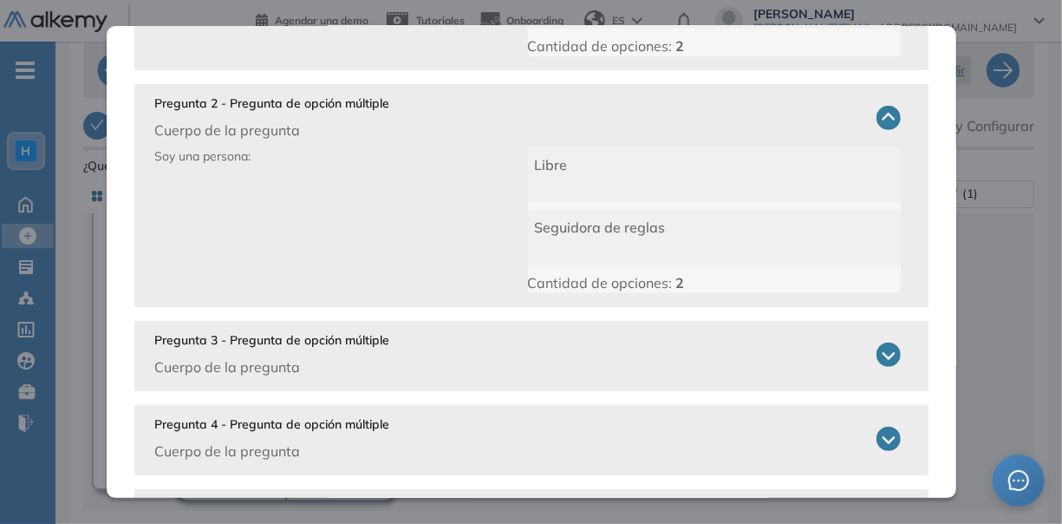
scroll to position [323, 0]
click at [877, 357] on icon at bounding box center [889, 354] width 24 height 24
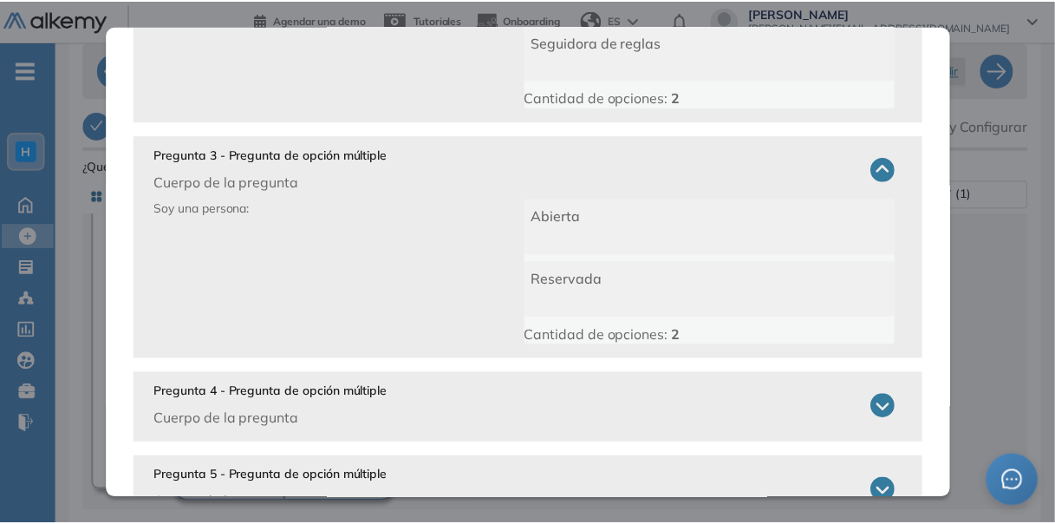
scroll to position [508, 0]
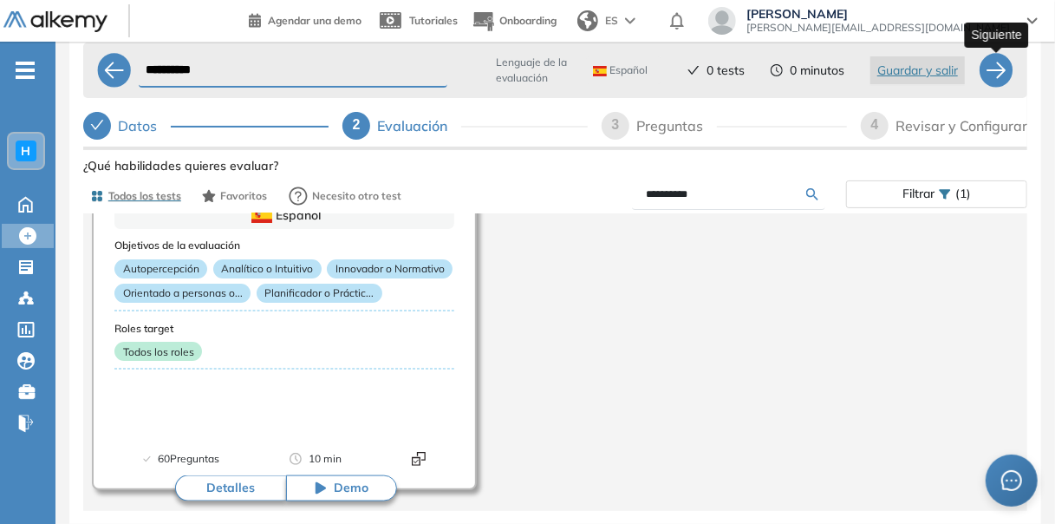
click at [1002, 62] on div "**********" at bounding box center [555, 276] width 944 height 481
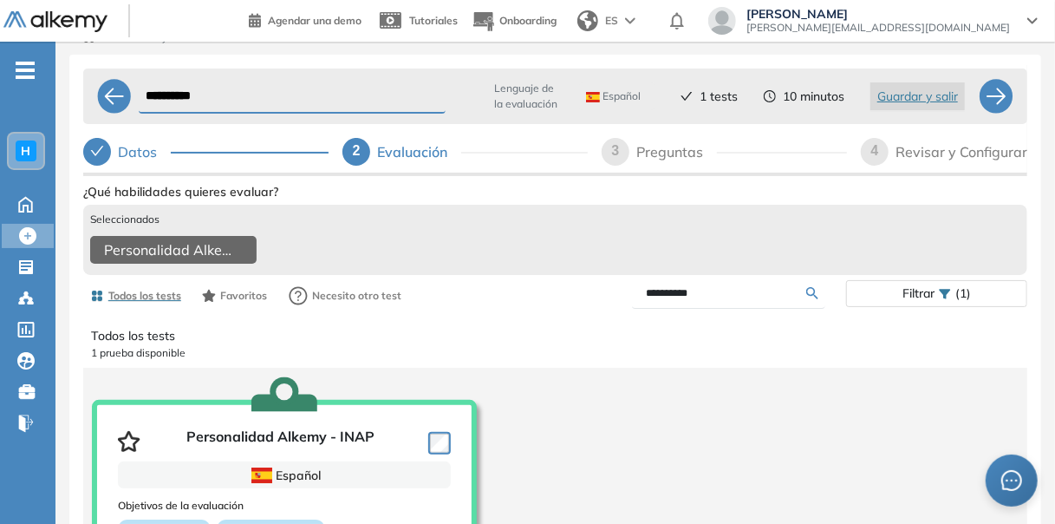
scroll to position [21, 0]
click at [242, 250] on icon at bounding box center [240, 251] width 28 height 28
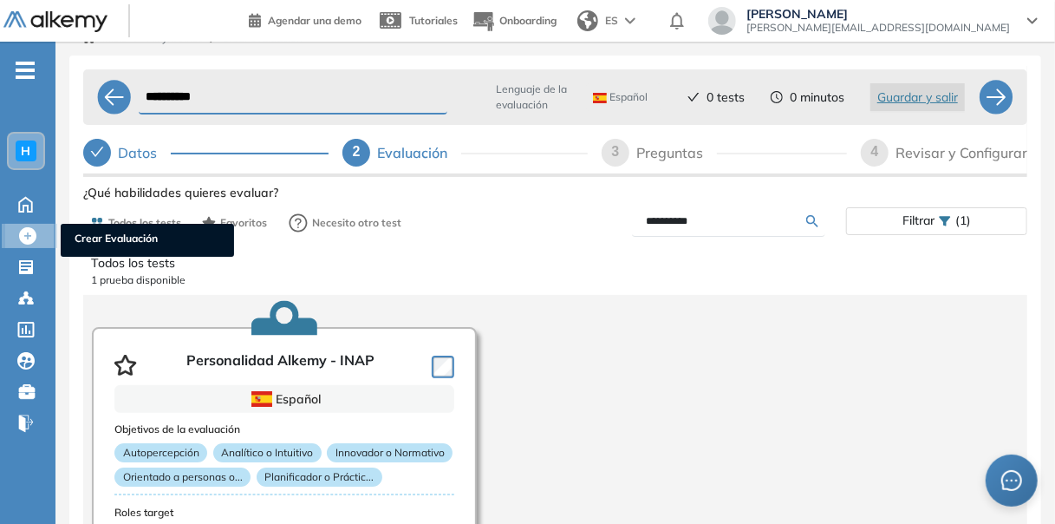
click at [25, 238] on icon at bounding box center [27, 235] width 17 height 17
click at [89, 246] on span "Crear Evaluación" at bounding box center [148, 240] width 146 height 19
click at [155, 236] on span "Crear Evaluación" at bounding box center [148, 240] width 146 height 19
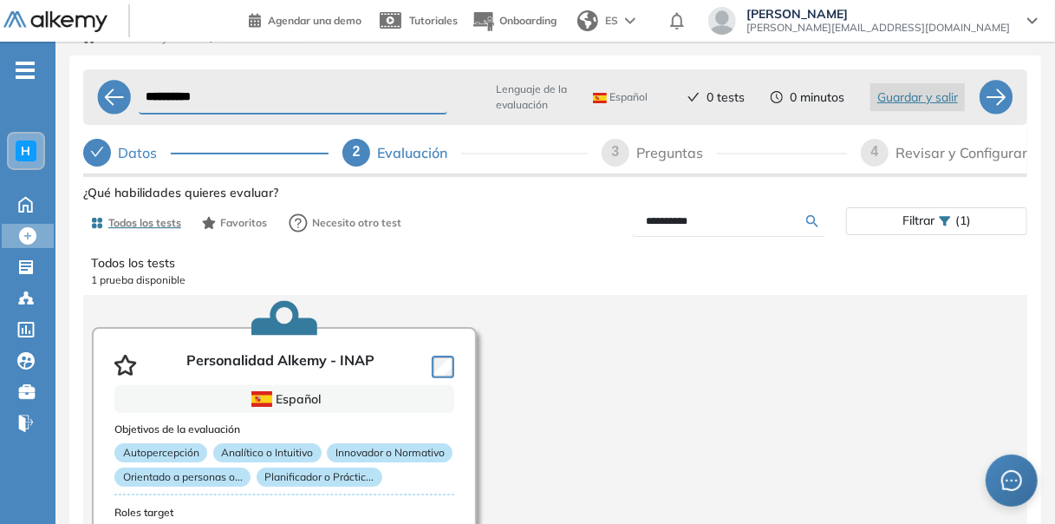
click at [415, 256] on p "Todos los tests" at bounding box center [555, 263] width 929 height 18
click at [911, 84] on button "Guardar y salir" at bounding box center [918, 97] width 95 height 28
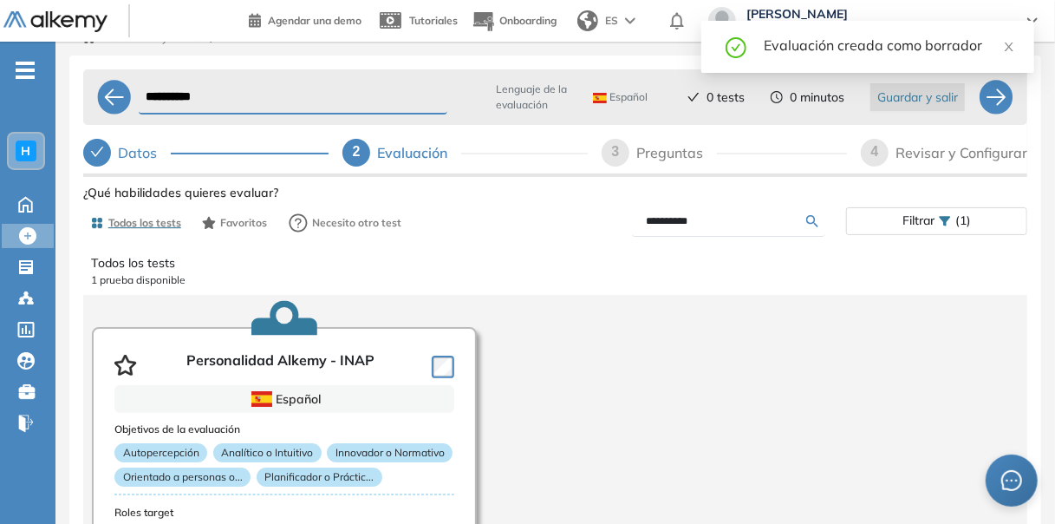
click at [908, 96] on span "Guardar y salir" at bounding box center [918, 97] width 81 height 19
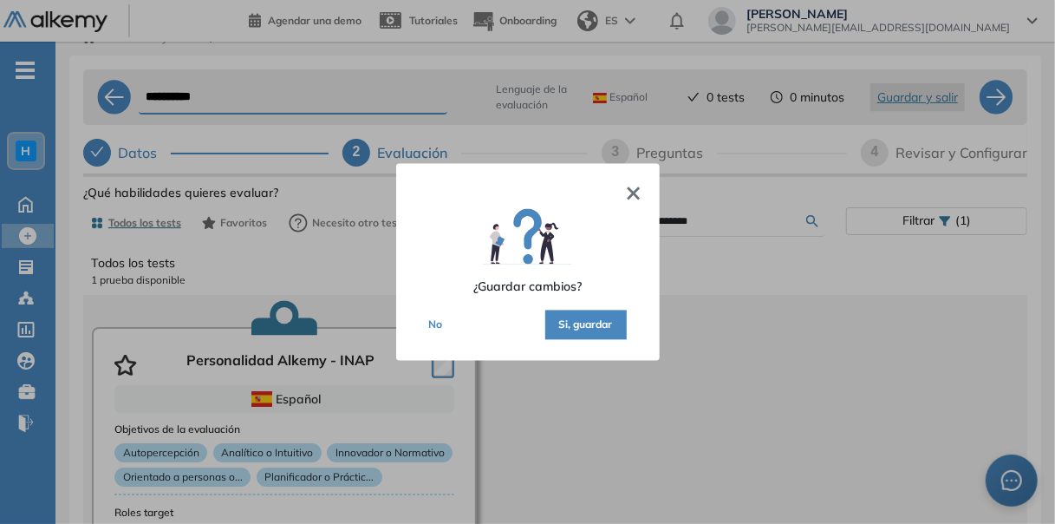
drag, startPoint x: 590, startPoint y: 321, endPoint x: 617, endPoint y: 328, distance: 28.6
click at [617, 328] on button "Si, guardar" at bounding box center [586, 324] width 82 height 29
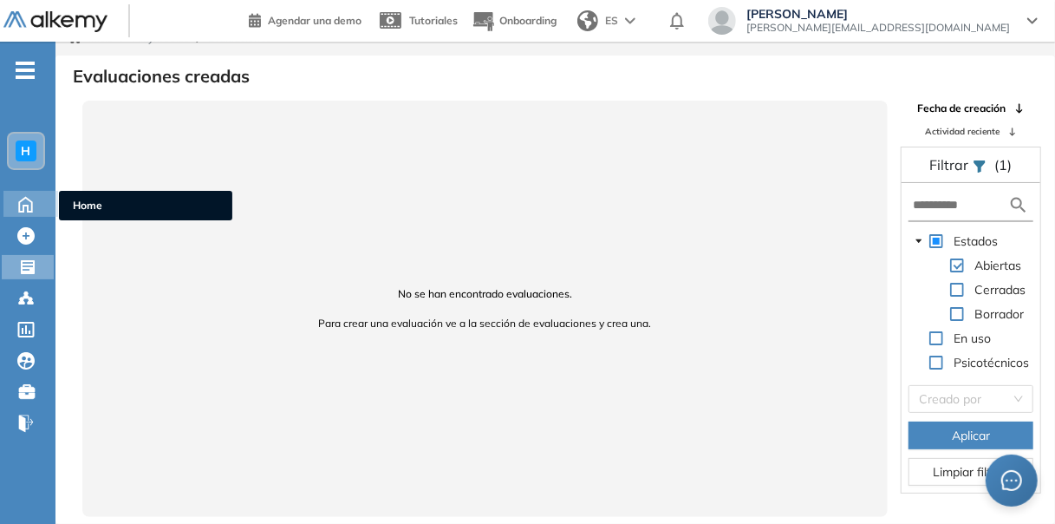
click at [21, 206] on icon at bounding box center [25, 203] width 30 height 21
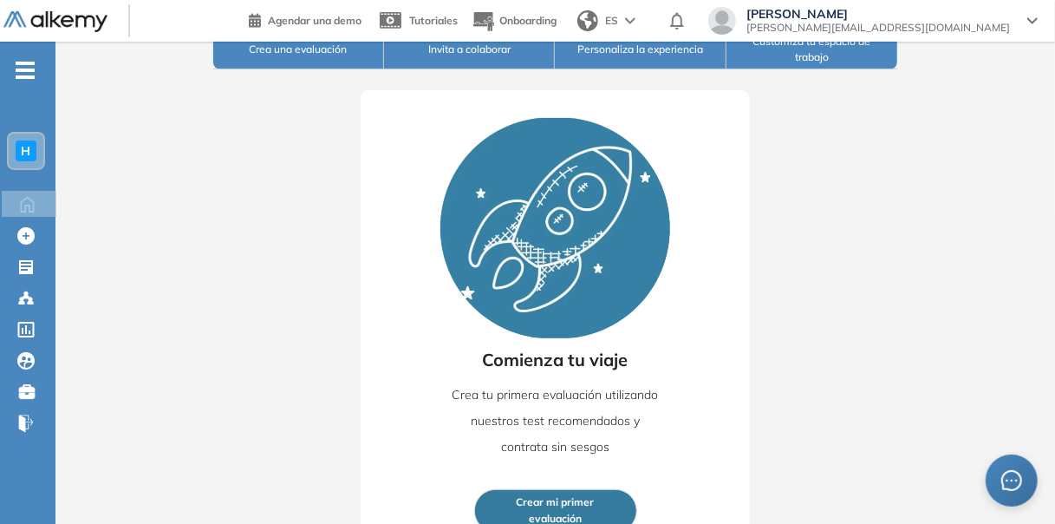
scroll to position [276, 0]
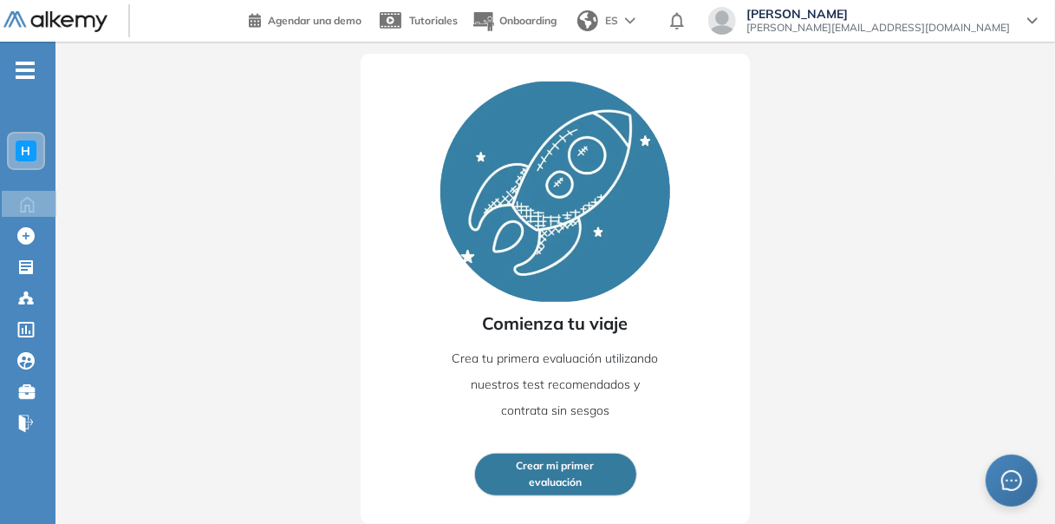
click at [591, 469] on span "Crear mi primer" at bounding box center [556, 466] width 78 height 16
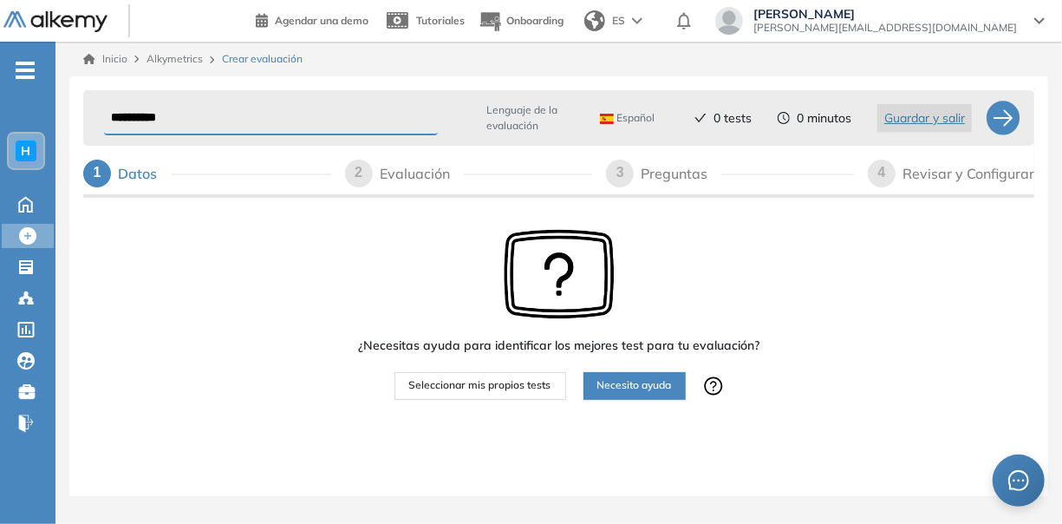
click at [516, 377] on span "Seleccionar mis propios tests" at bounding box center [480, 385] width 142 height 16
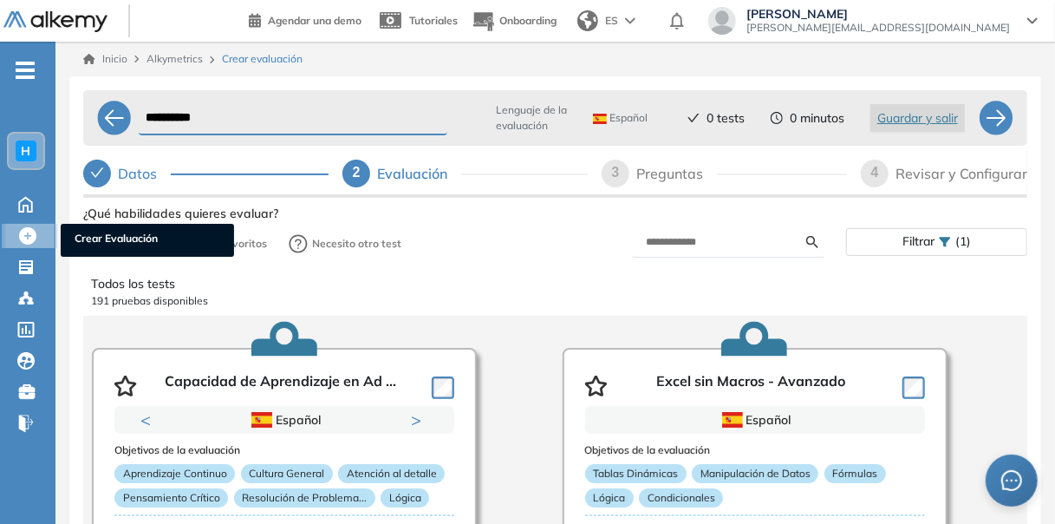
click at [121, 243] on span "Crear Evaluación" at bounding box center [148, 240] width 146 height 19
